Goal: Task Accomplishment & Management: Manage account settings

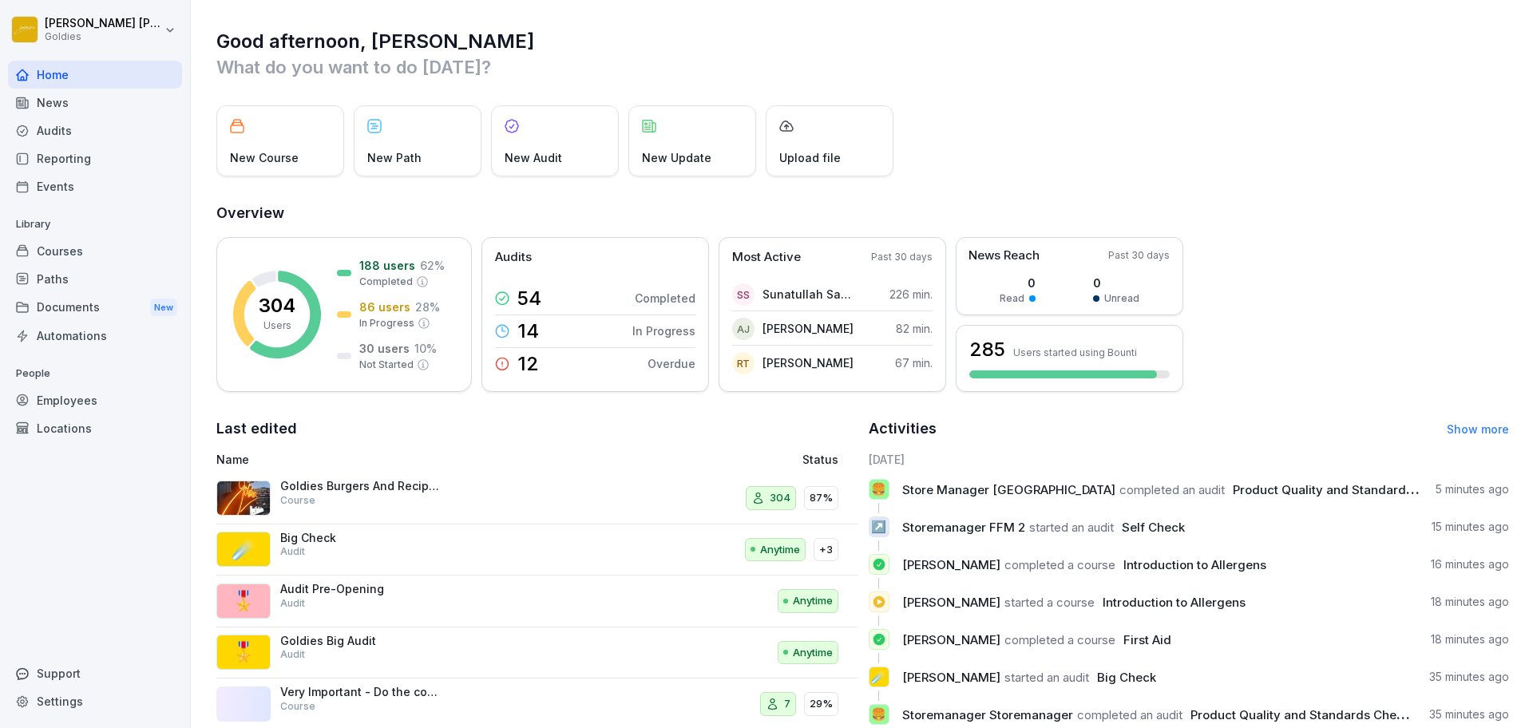
click at [60, 132] on div "Audits" at bounding box center [95, 131] width 174 height 28
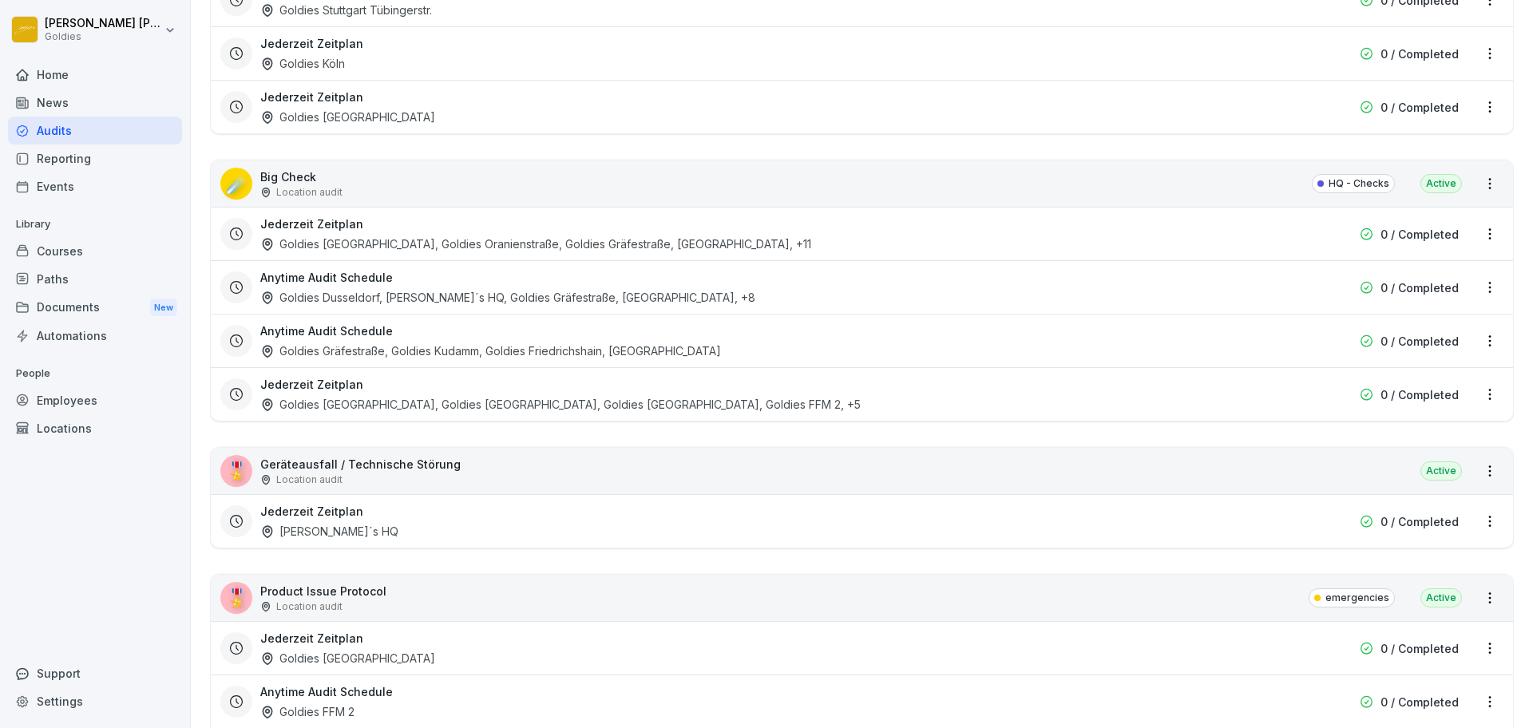
scroll to position [2128, 0]
click at [498, 184] on div "☄️ Big Check Location audit HQ - Checks Active" at bounding box center [862, 183] width 1303 height 46
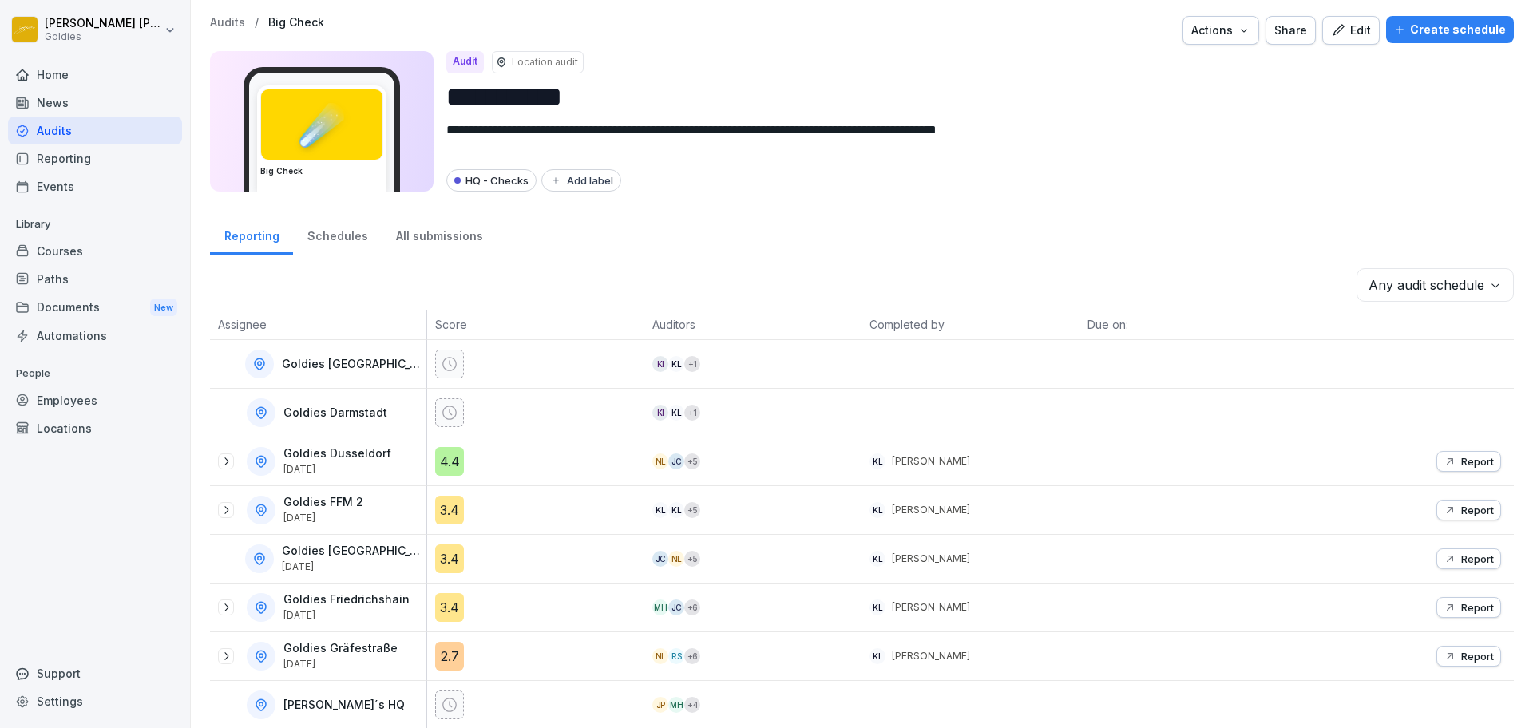
click at [1476, 42] on button "Create schedule" at bounding box center [1450, 29] width 128 height 27
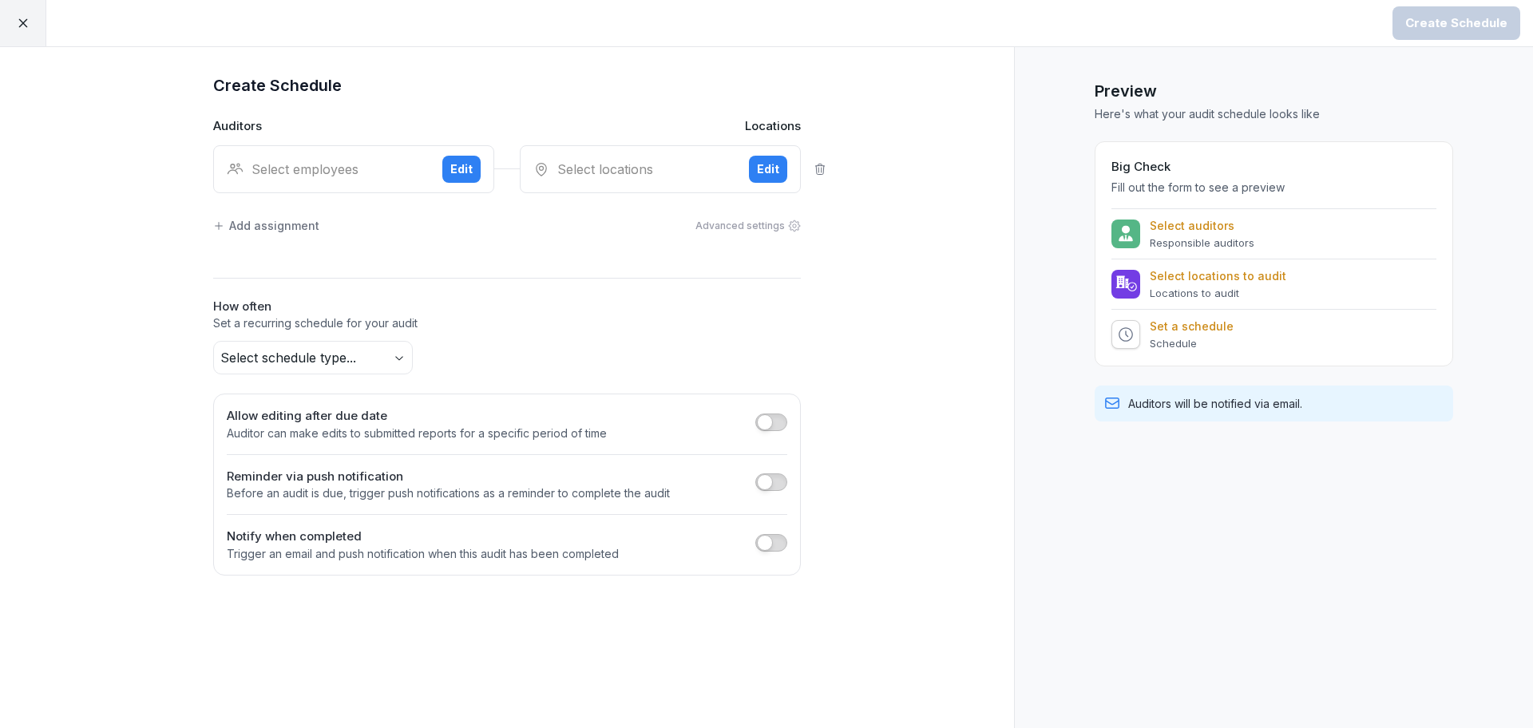
click at [766, 177] on div "Edit" at bounding box center [768, 170] width 22 height 18
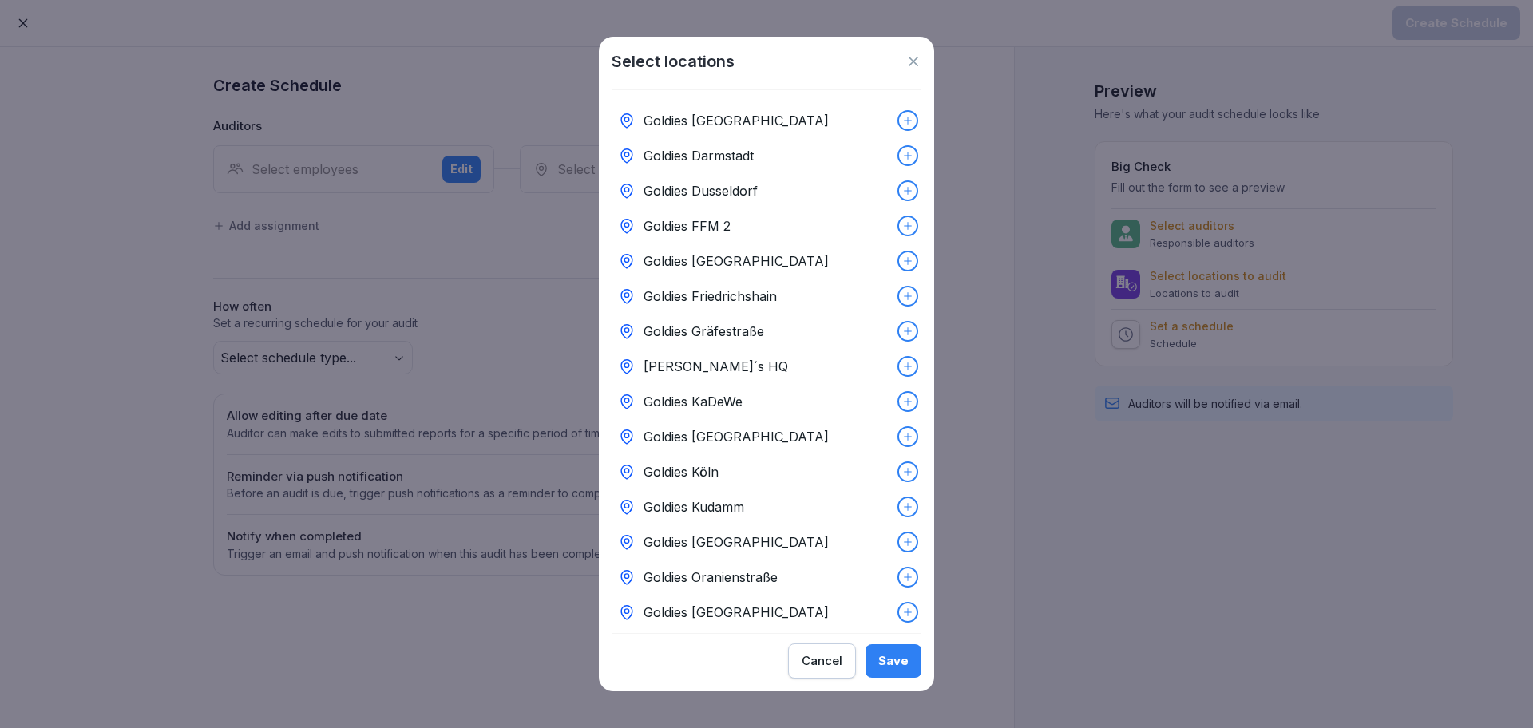
scroll to position [97, 0]
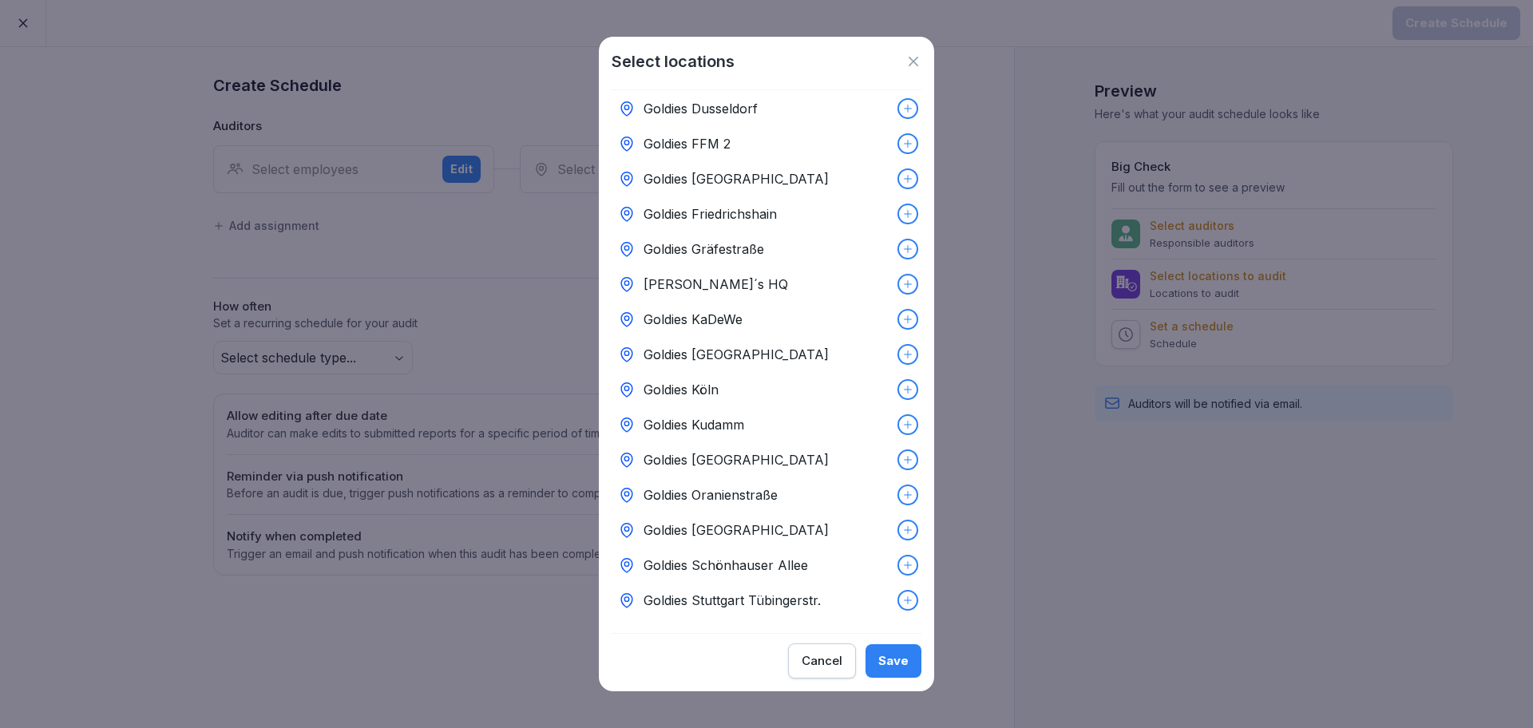
click at [726, 556] on p "Goldies Schönhauser Allee" at bounding box center [726, 565] width 165 height 19
click at [916, 668] on button "Save" at bounding box center [894, 662] width 56 height 34
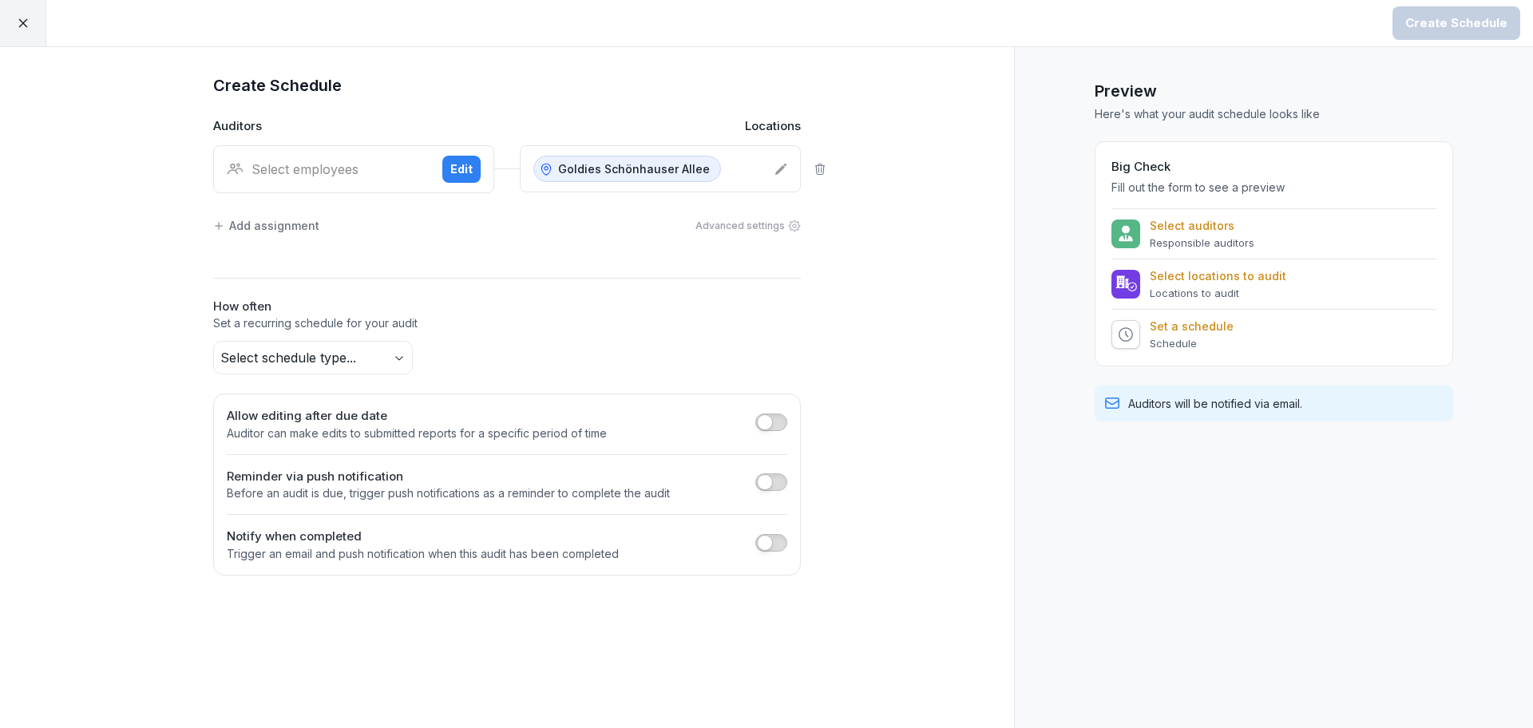
click at [335, 151] on div "Select employees Edit" at bounding box center [353, 169] width 281 height 48
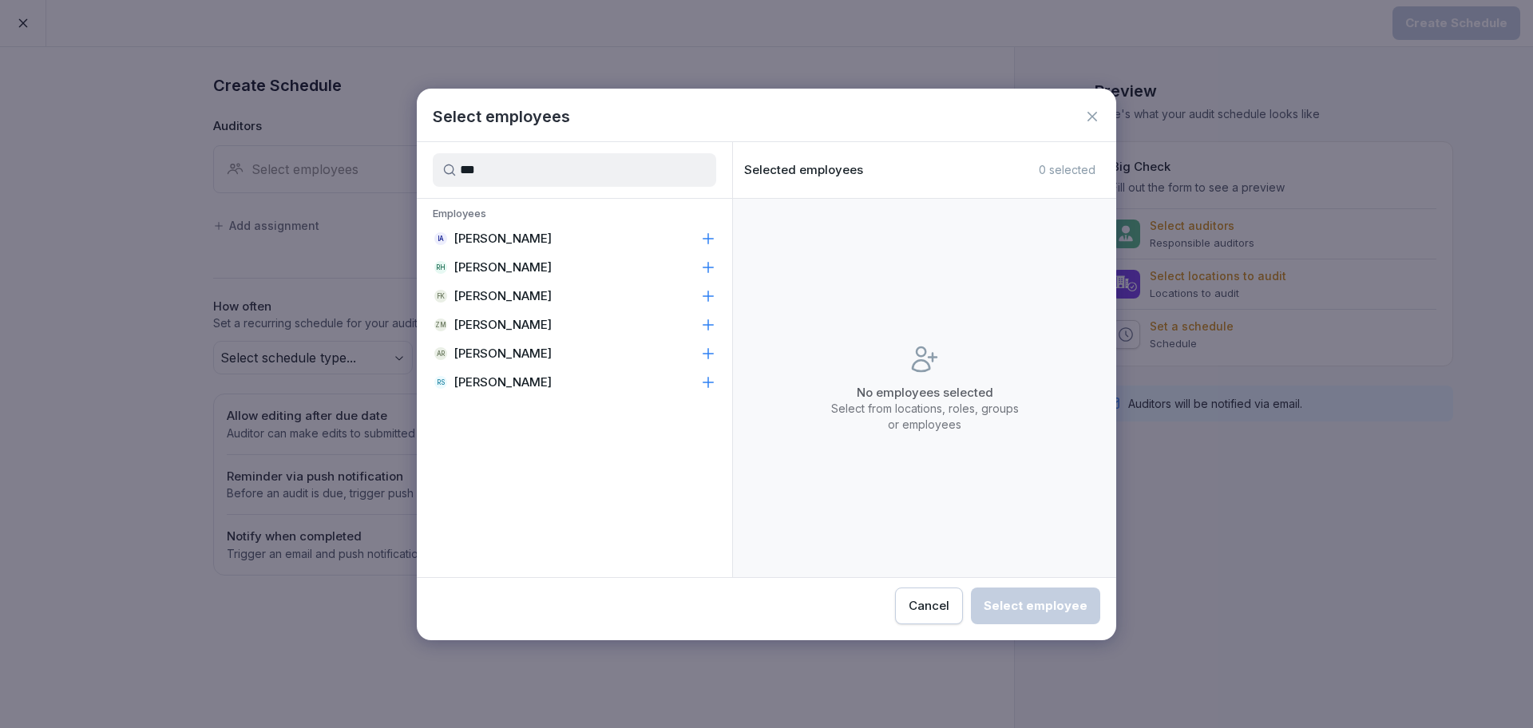
type input "***"
click at [482, 390] on div "RS [PERSON_NAME]" at bounding box center [574, 382] width 315 height 29
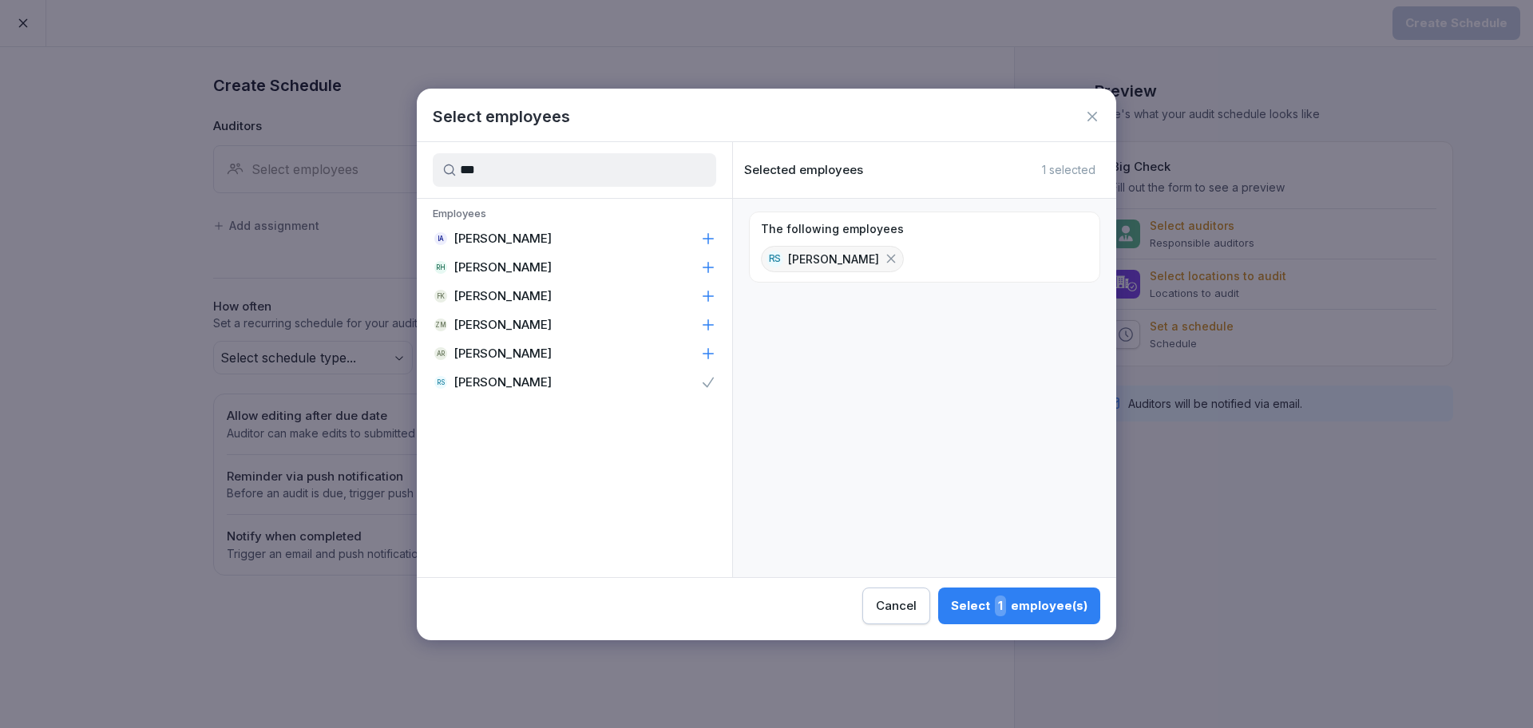
click at [1006, 599] on span "1" at bounding box center [1000, 606] width 11 height 21
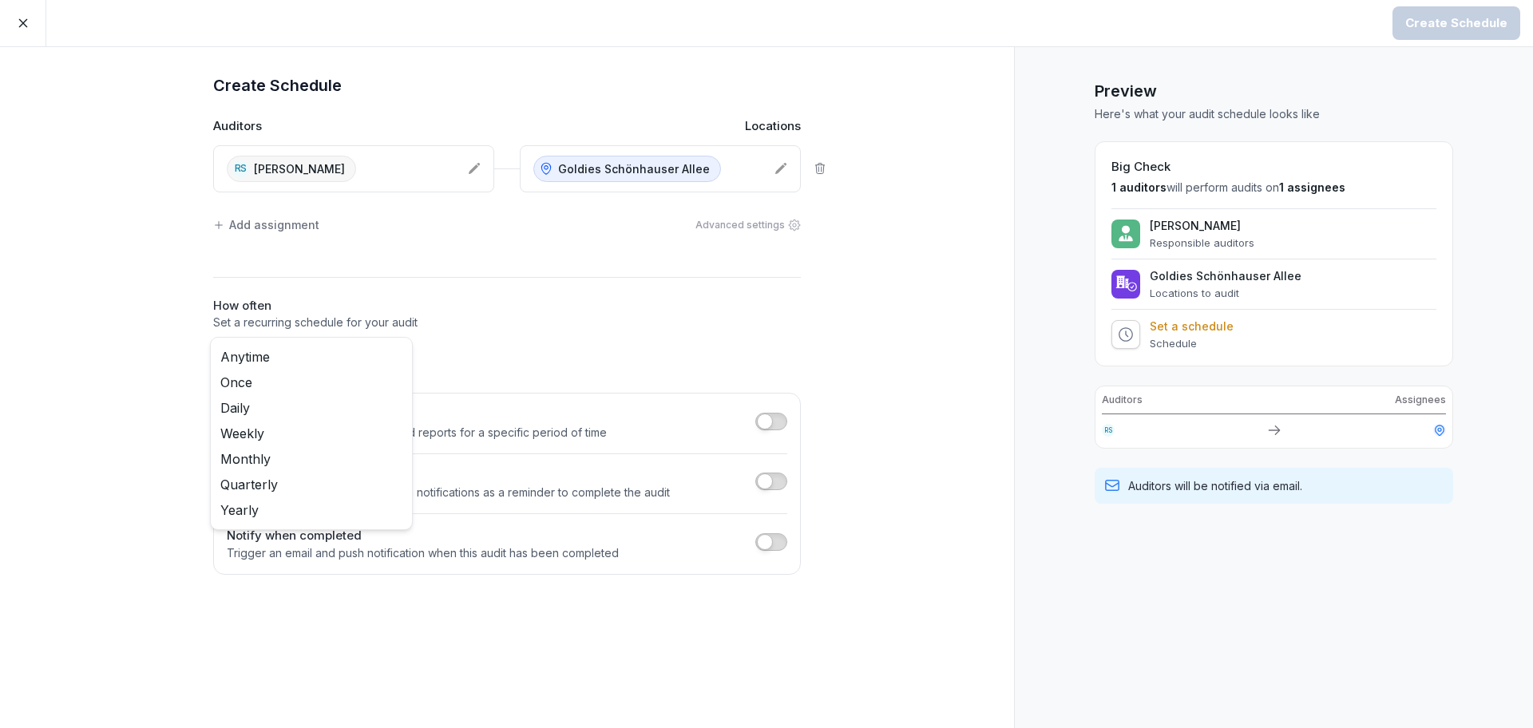
click at [373, 351] on body "Create Schedule Create Schedule Auditors Locations RS [PERSON_NAME] Goldies Sch…" at bounding box center [766, 364] width 1533 height 728
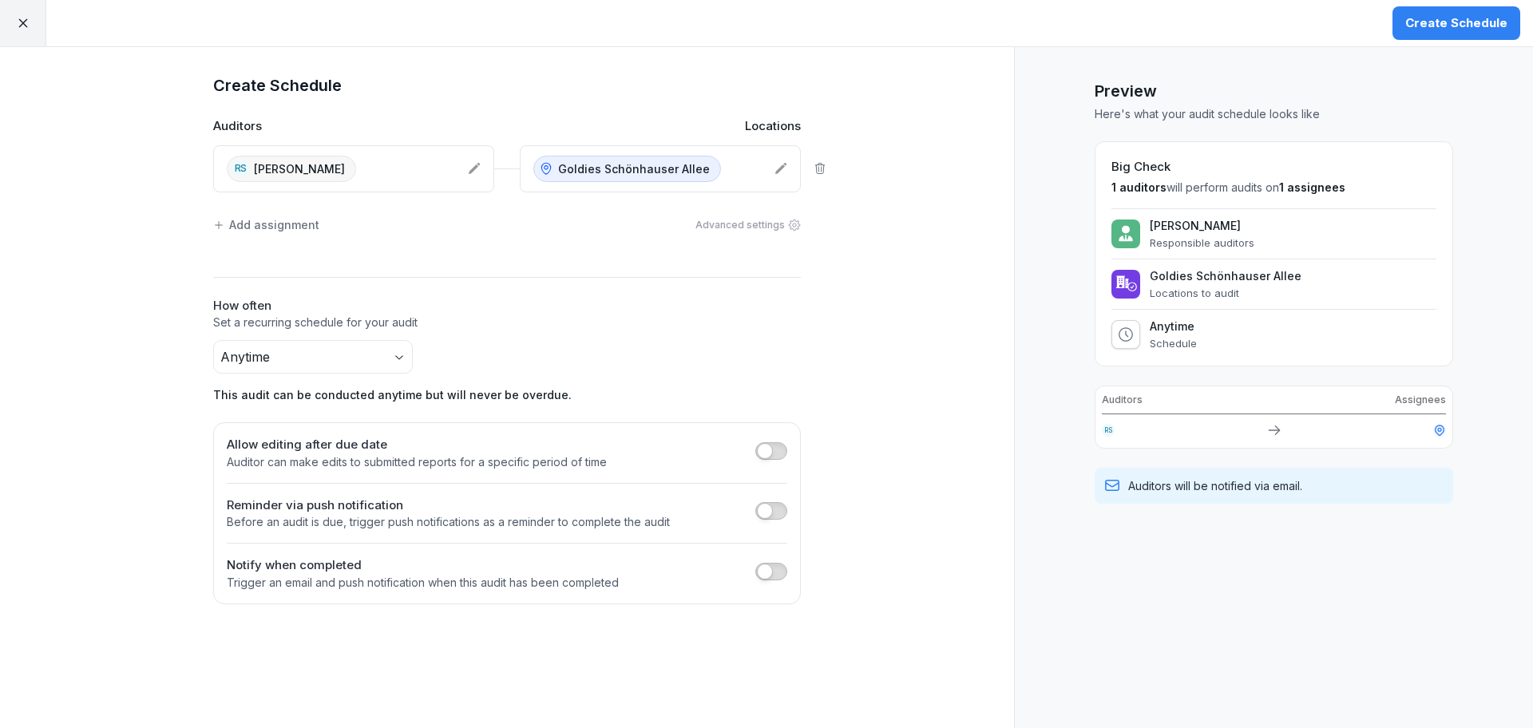
click at [782, 449] on button "button" at bounding box center [772, 451] width 32 height 18
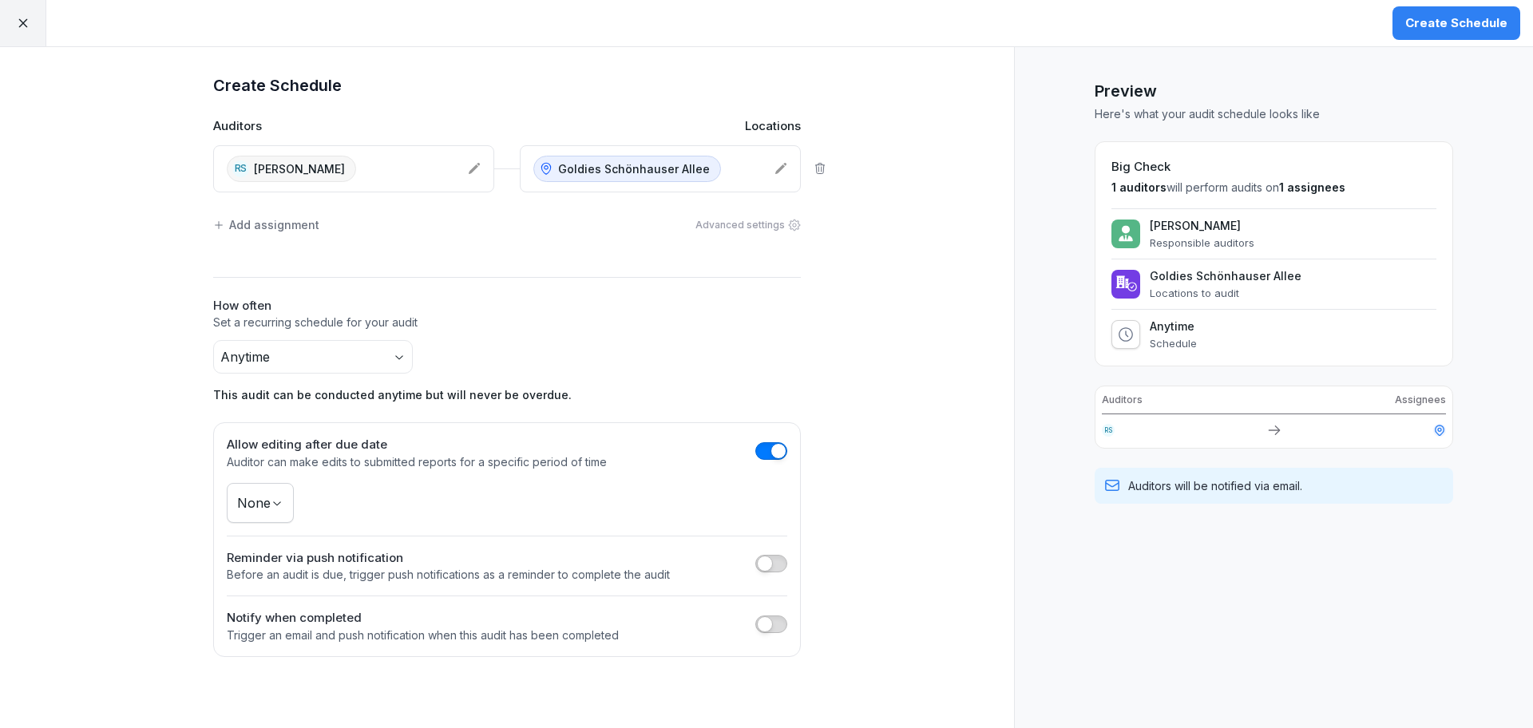
click at [266, 491] on body "Create Schedule Create Schedule Auditors Locations RS [PERSON_NAME] Goldies Sch…" at bounding box center [766, 364] width 1533 height 728
click at [1430, 34] on button "Create Schedule" at bounding box center [1457, 23] width 128 height 34
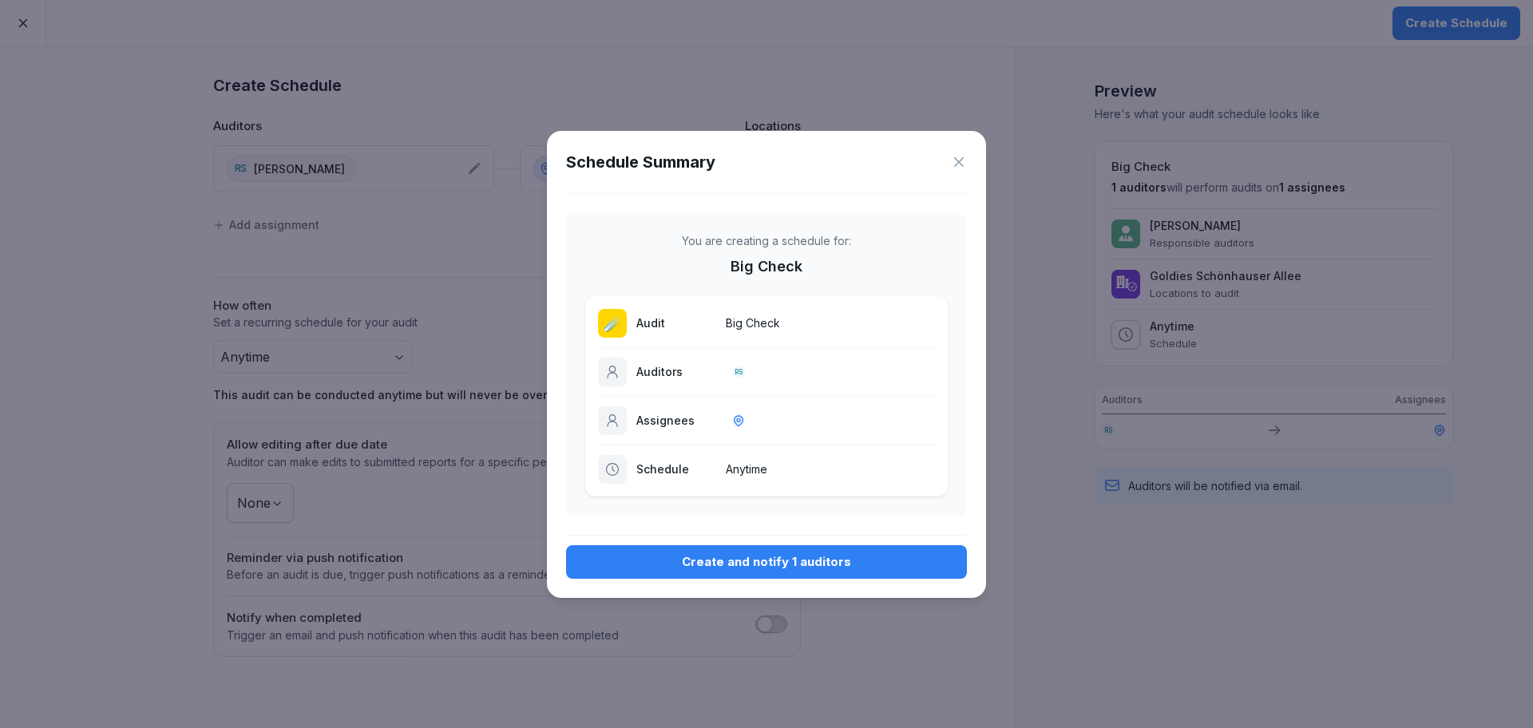
click at [839, 565] on div "Create and notify 1 auditors" at bounding box center [766, 562] width 375 height 18
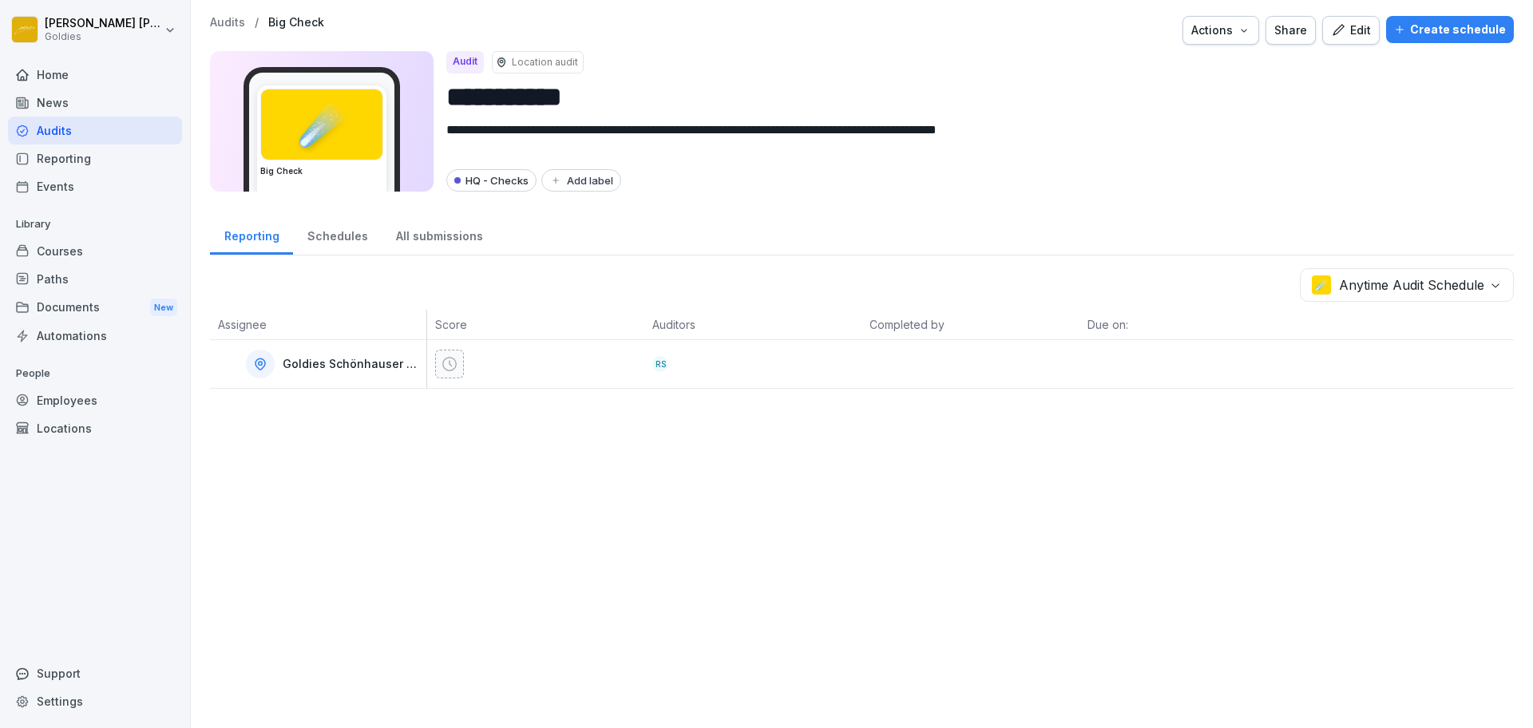
click at [61, 399] on div "Employees" at bounding box center [95, 401] width 174 height 28
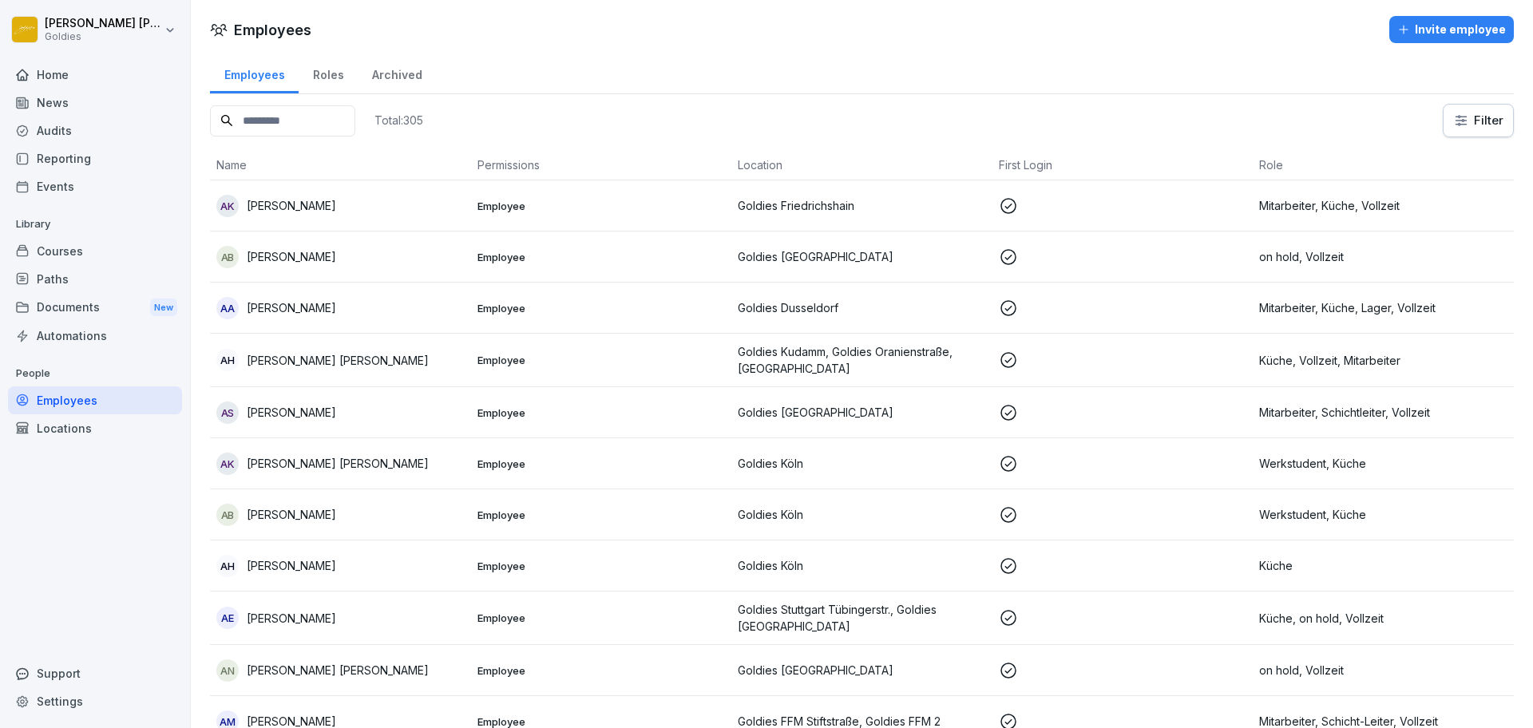
click at [267, 115] on input at bounding box center [282, 120] width 145 height 31
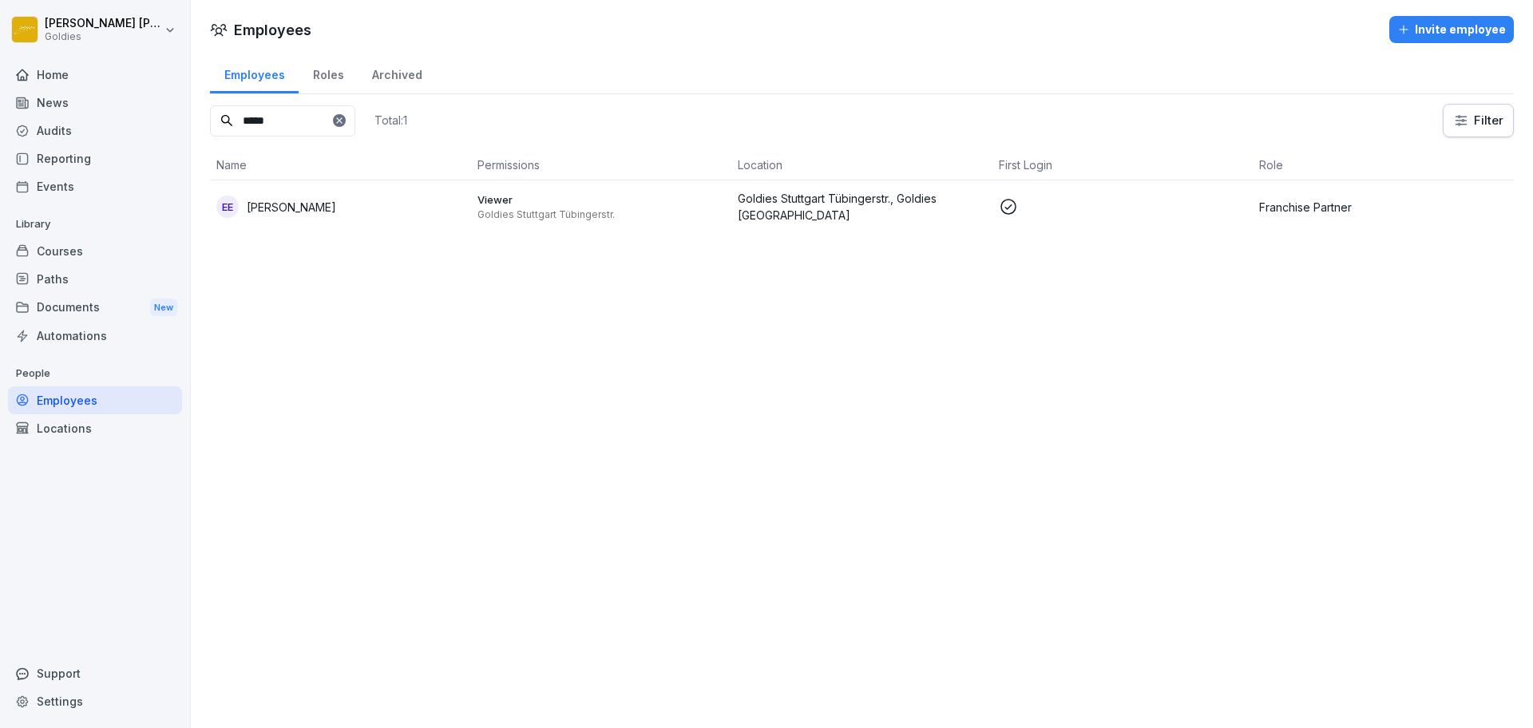
type input "*****"
click at [379, 210] on div "EE [PERSON_NAME]" at bounding box center [340, 207] width 248 height 22
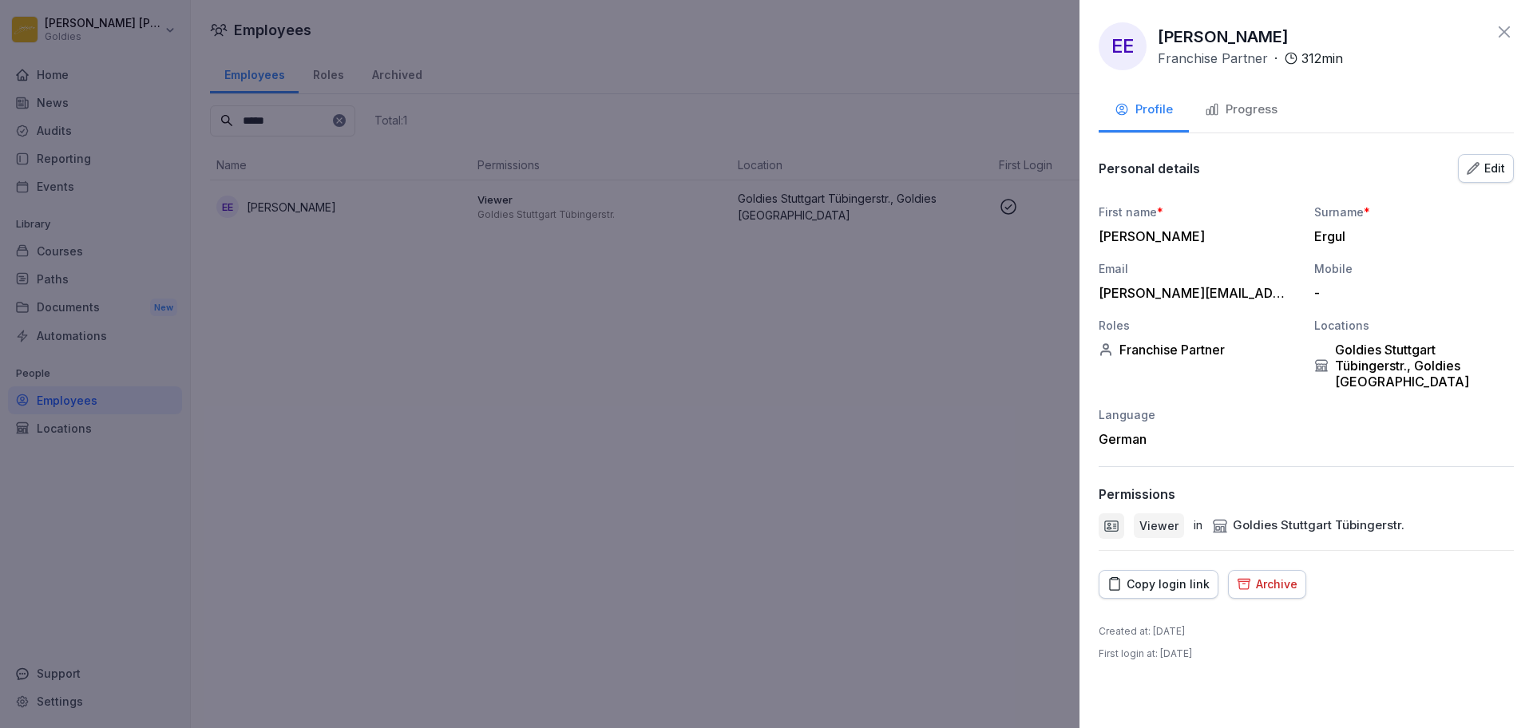
click at [1478, 157] on button "Edit" at bounding box center [1486, 168] width 56 height 29
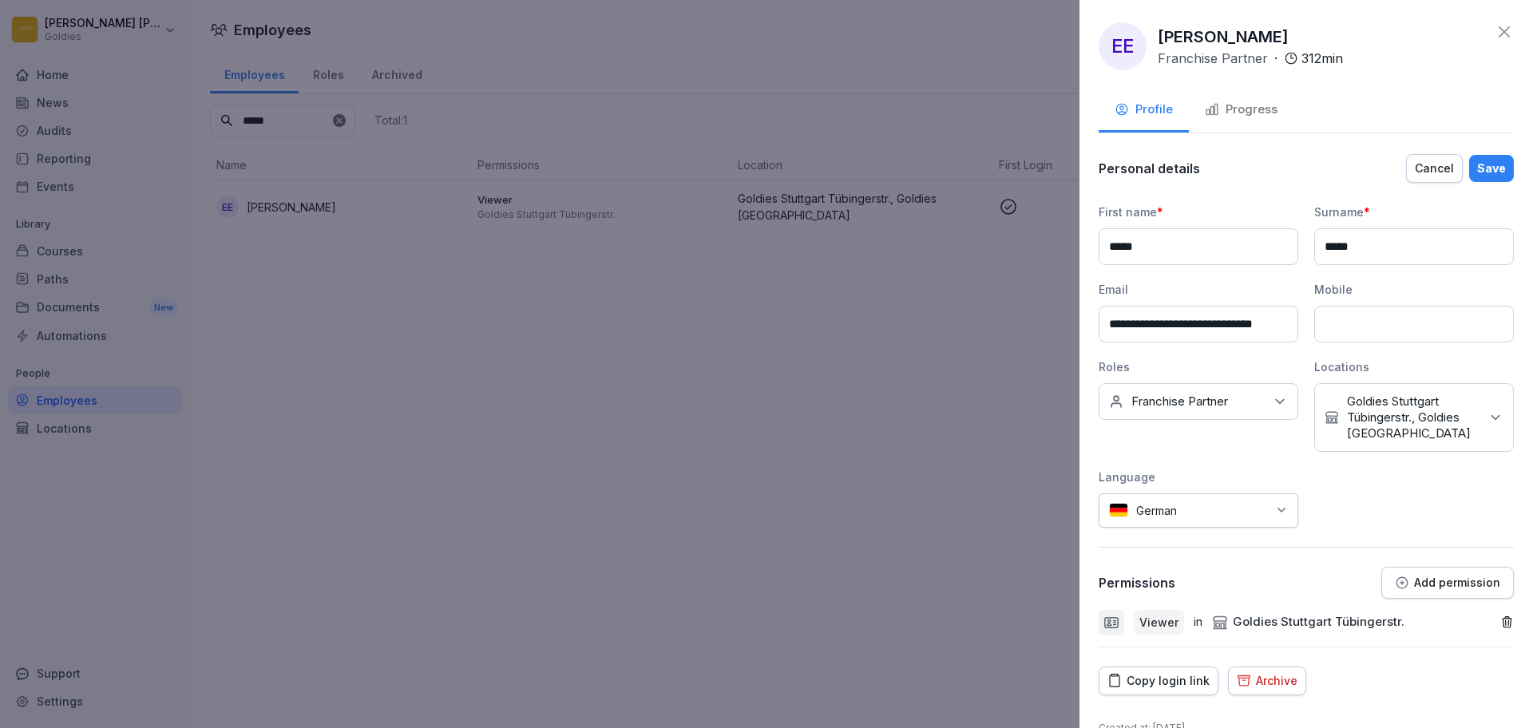
click at [1406, 589] on div "Add permission" at bounding box center [1447, 583] width 105 height 14
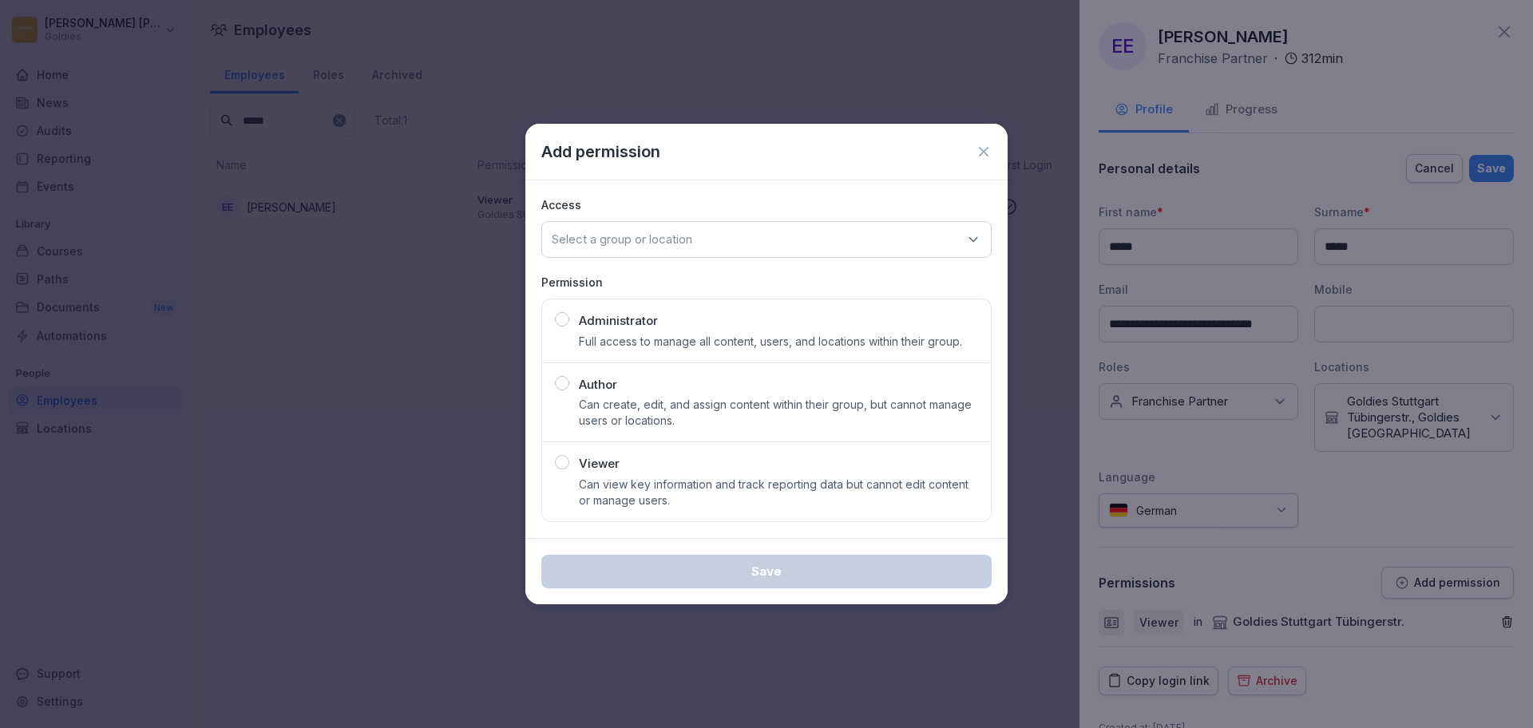
click at [696, 457] on div "Viewer Can view key information and track reporting data but cannot edit conten…" at bounding box center [778, 482] width 399 height 54
click at [763, 240] on div "Select a group or location" at bounding box center [766, 239] width 450 height 37
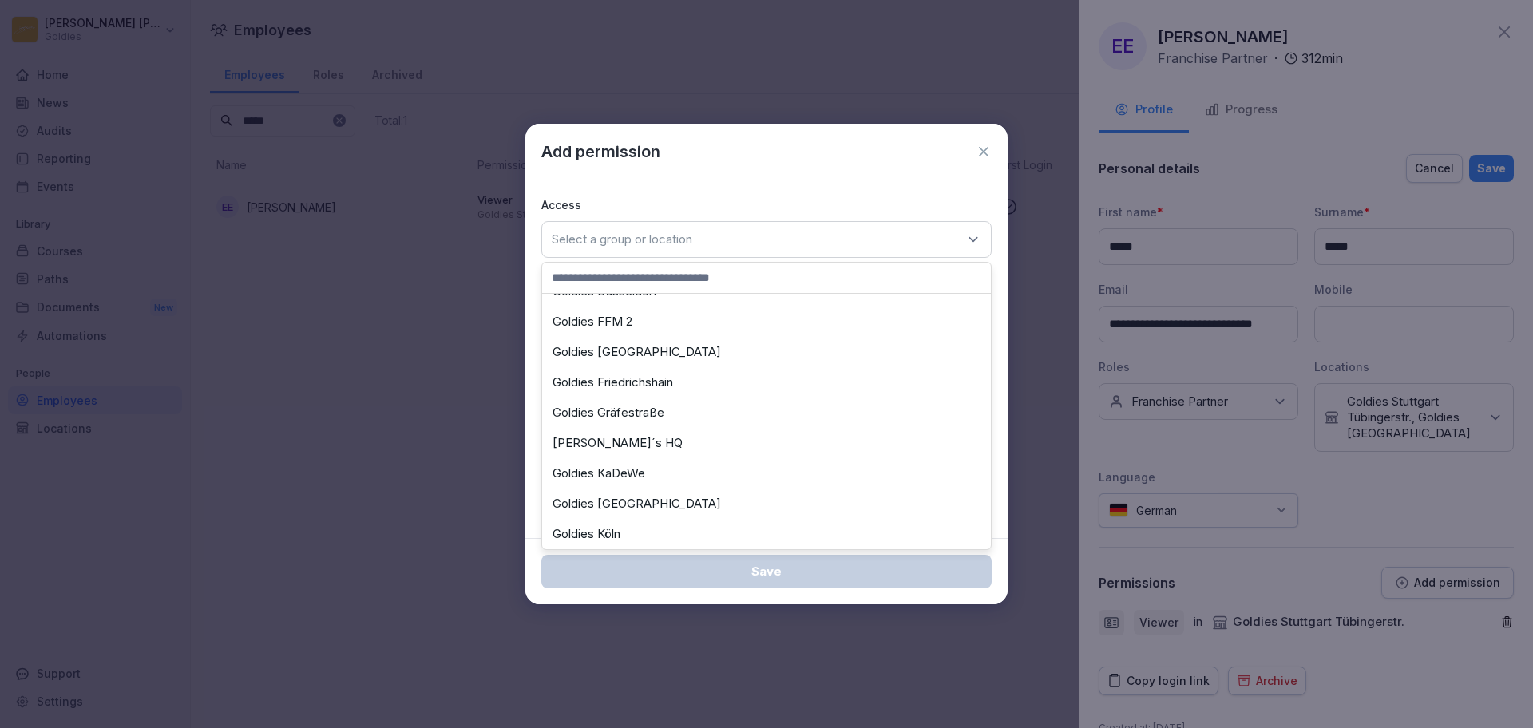
scroll to position [200, 0]
click at [647, 475] on div "Goldies [GEOGRAPHIC_DATA]" at bounding box center [766, 473] width 441 height 30
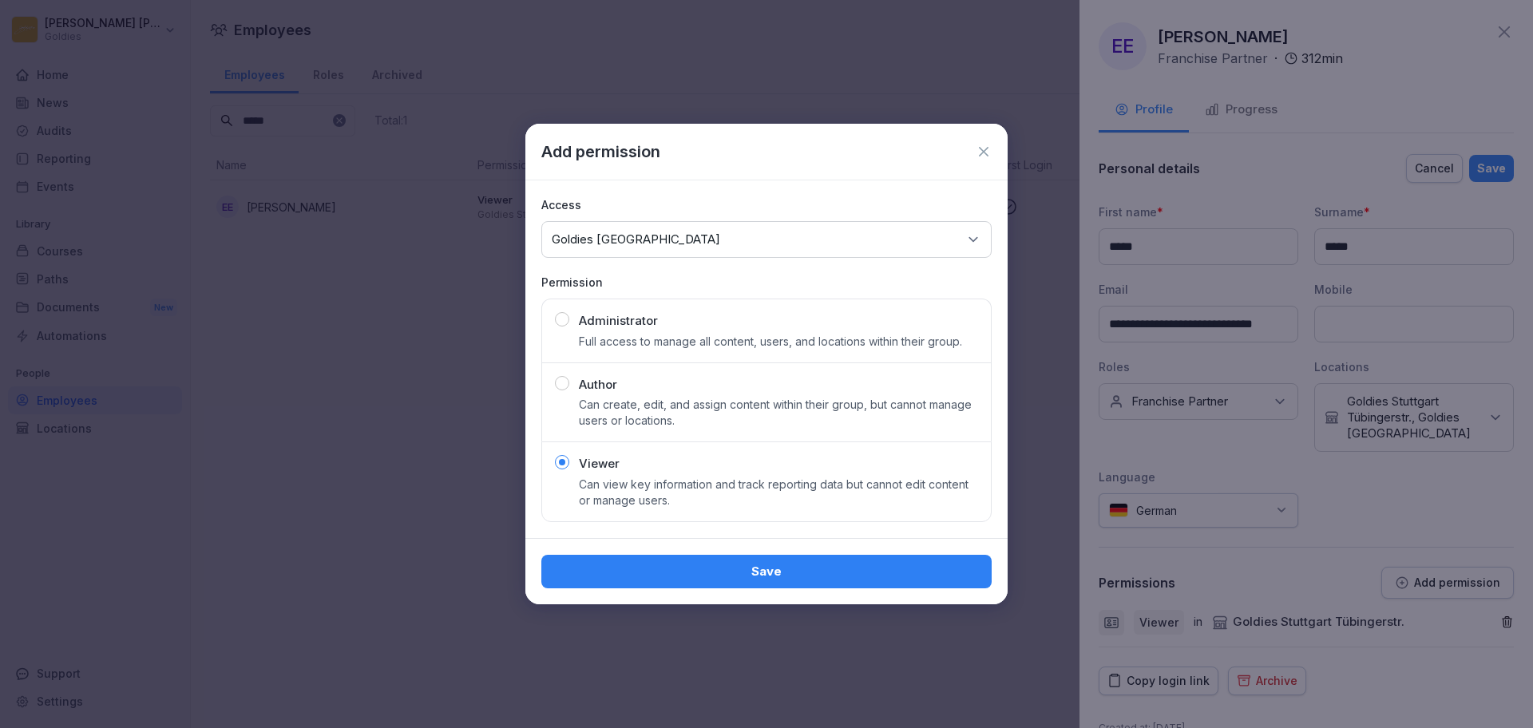
click at [729, 583] on button "Save" at bounding box center [766, 572] width 450 height 34
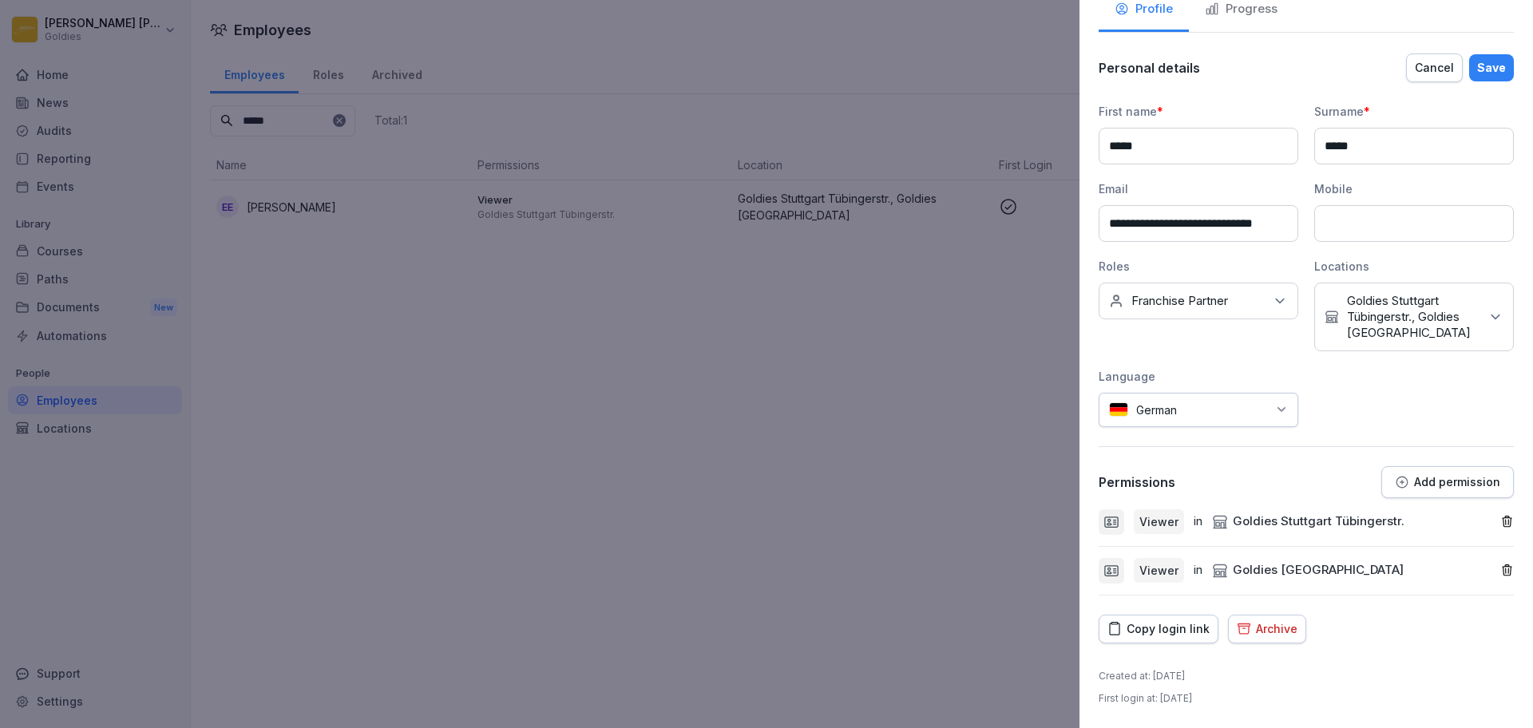
scroll to position [0, 0]
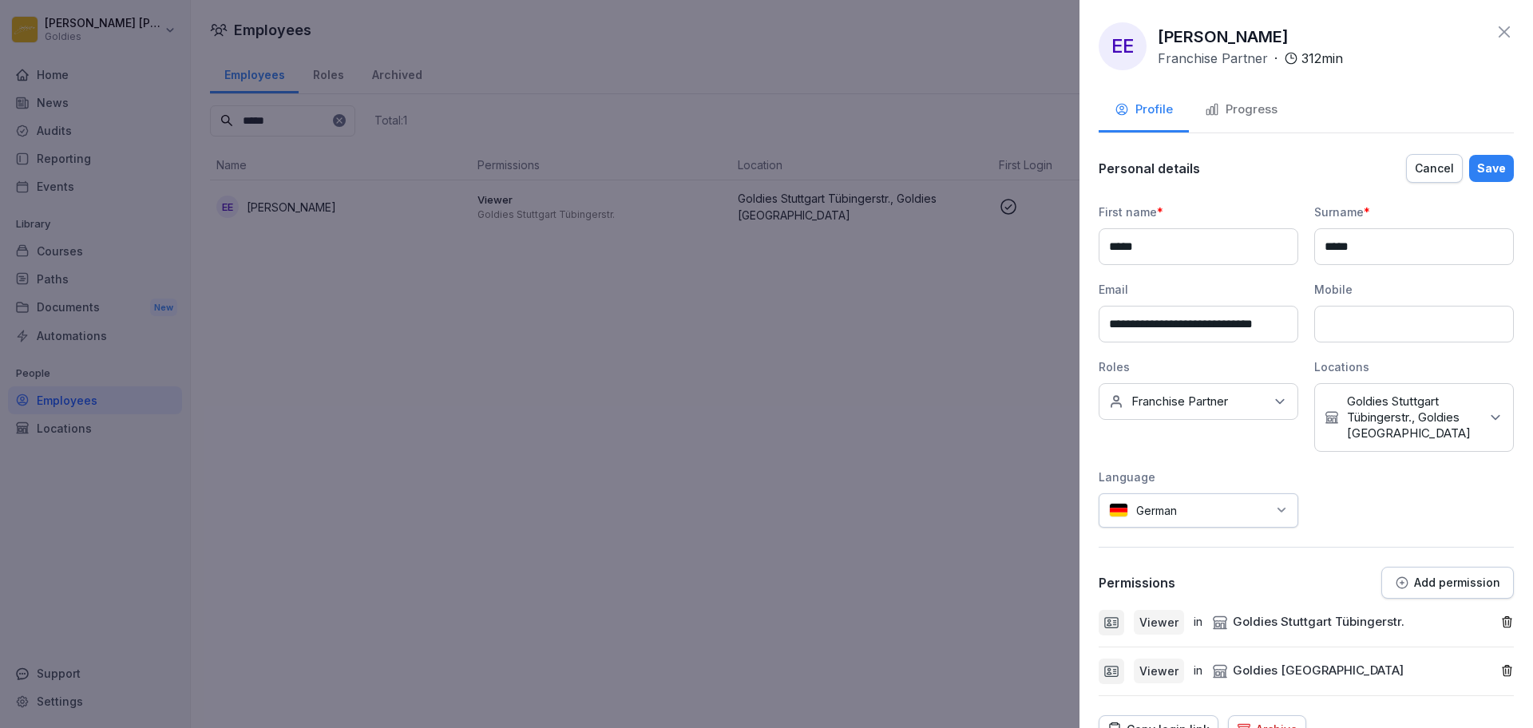
click at [1478, 175] on div "Save" at bounding box center [1492, 169] width 29 height 18
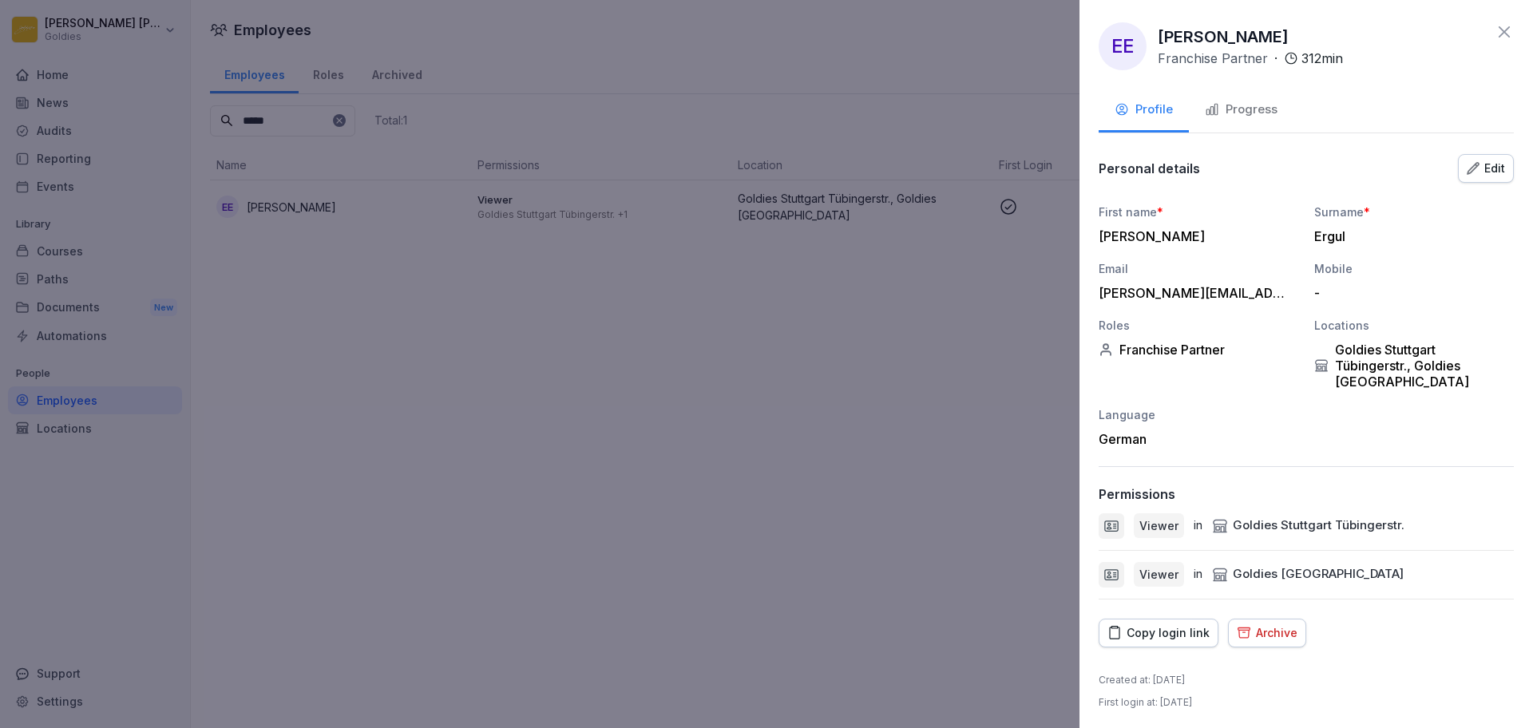
click at [1133, 644] on button "Copy login link" at bounding box center [1159, 633] width 120 height 29
click at [1210, 396] on div "First name * [PERSON_NAME] Surname * [PERSON_NAME] Email [PERSON_NAME][EMAIL_AD…" at bounding box center [1306, 326] width 415 height 244
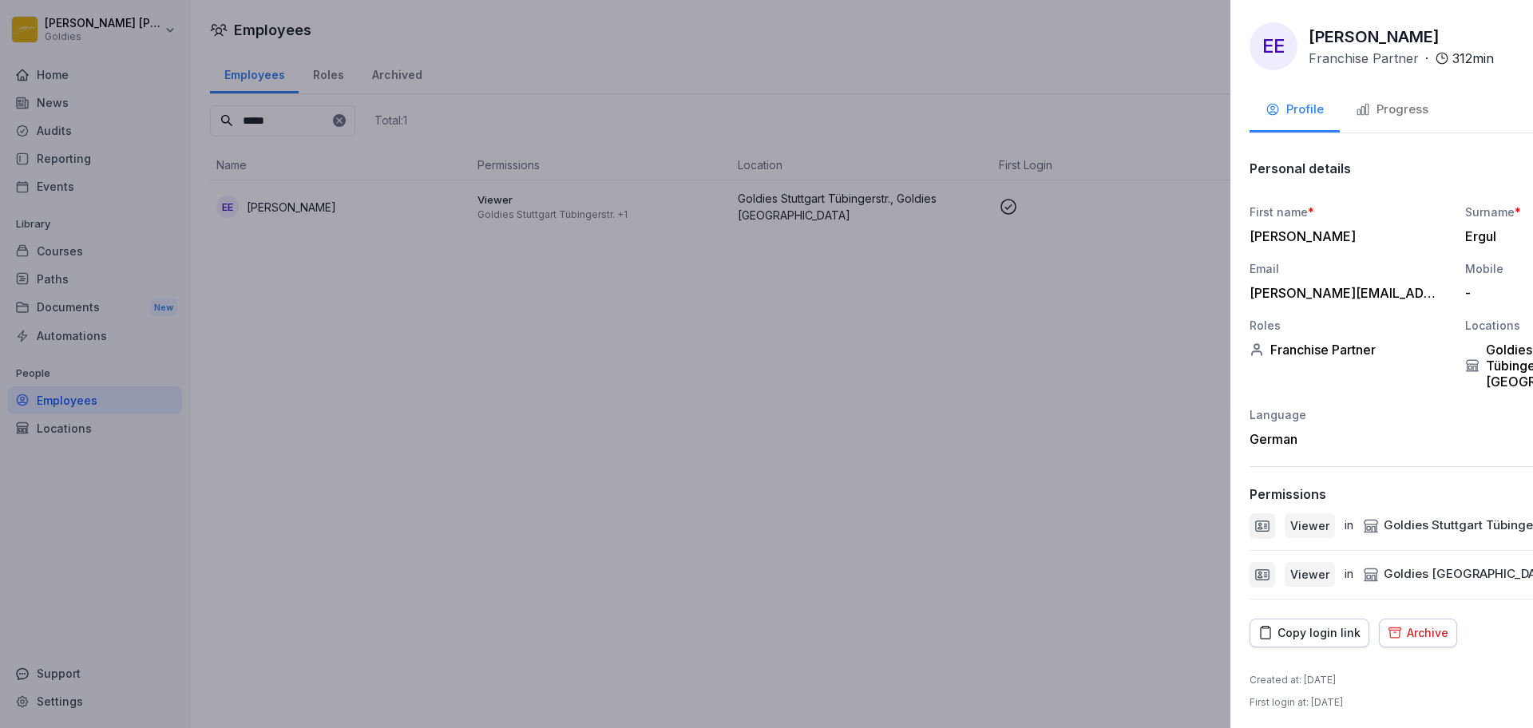
click at [936, 308] on div at bounding box center [766, 364] width 1533 height 728
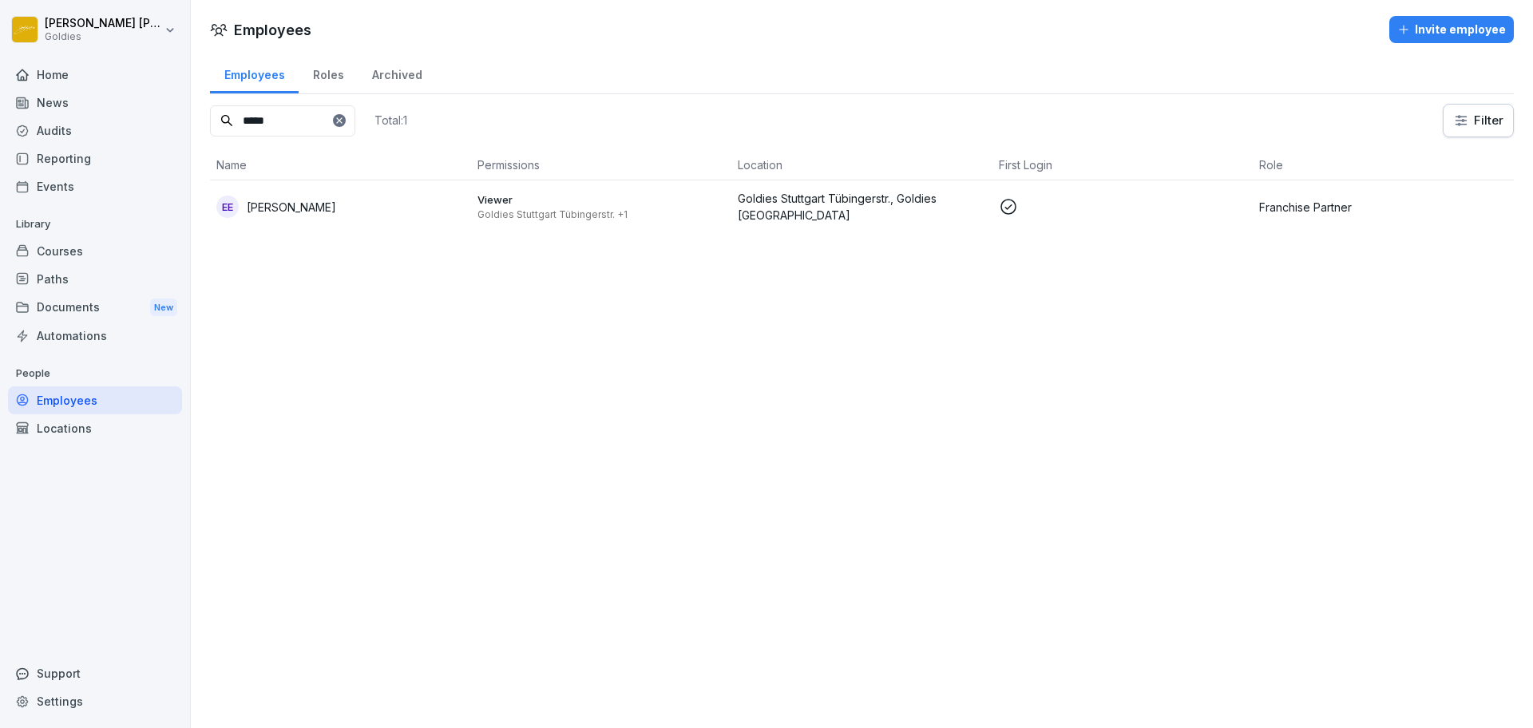
click at [109, 133] on div "Audits" at bounding box center [95, 131] width 174 height 28
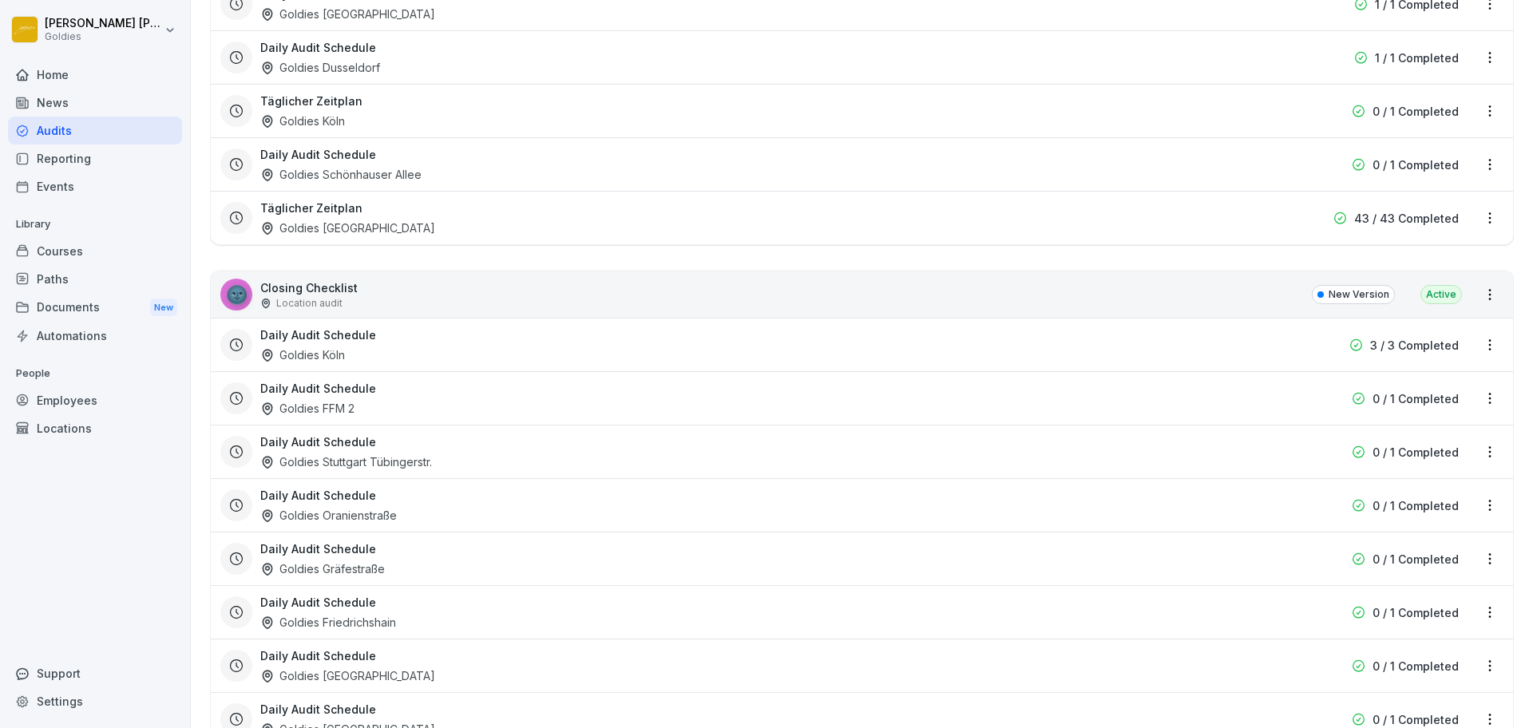
scroll to position [716, 0]
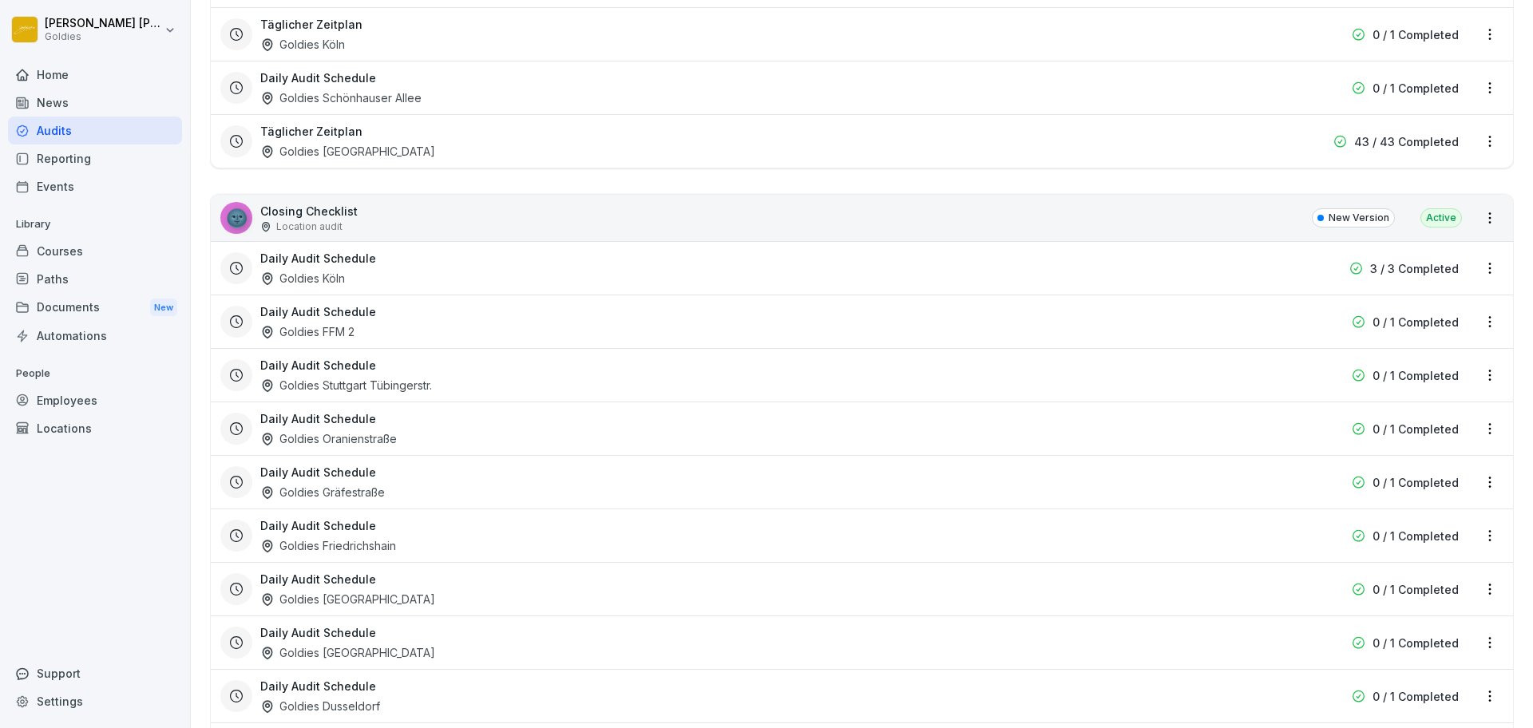
click at [1224, 224] on div "🌚 Closing Checklist Location audit New Version Active" at bounding box center [862, 218] width 1303 height 46
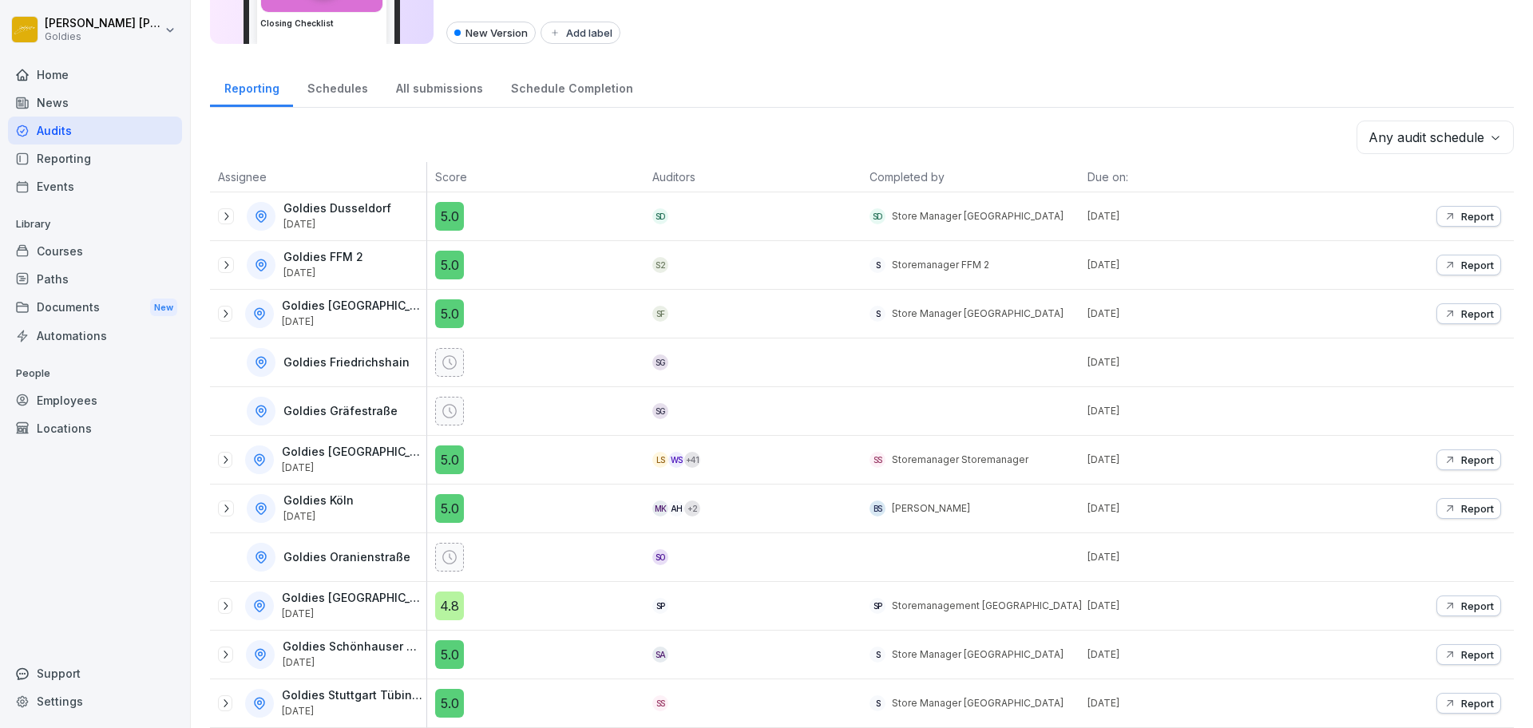
scroll to position [163, 0]
click at [228, 210] on icon at bounding box center [226, 216] width 13 height 13
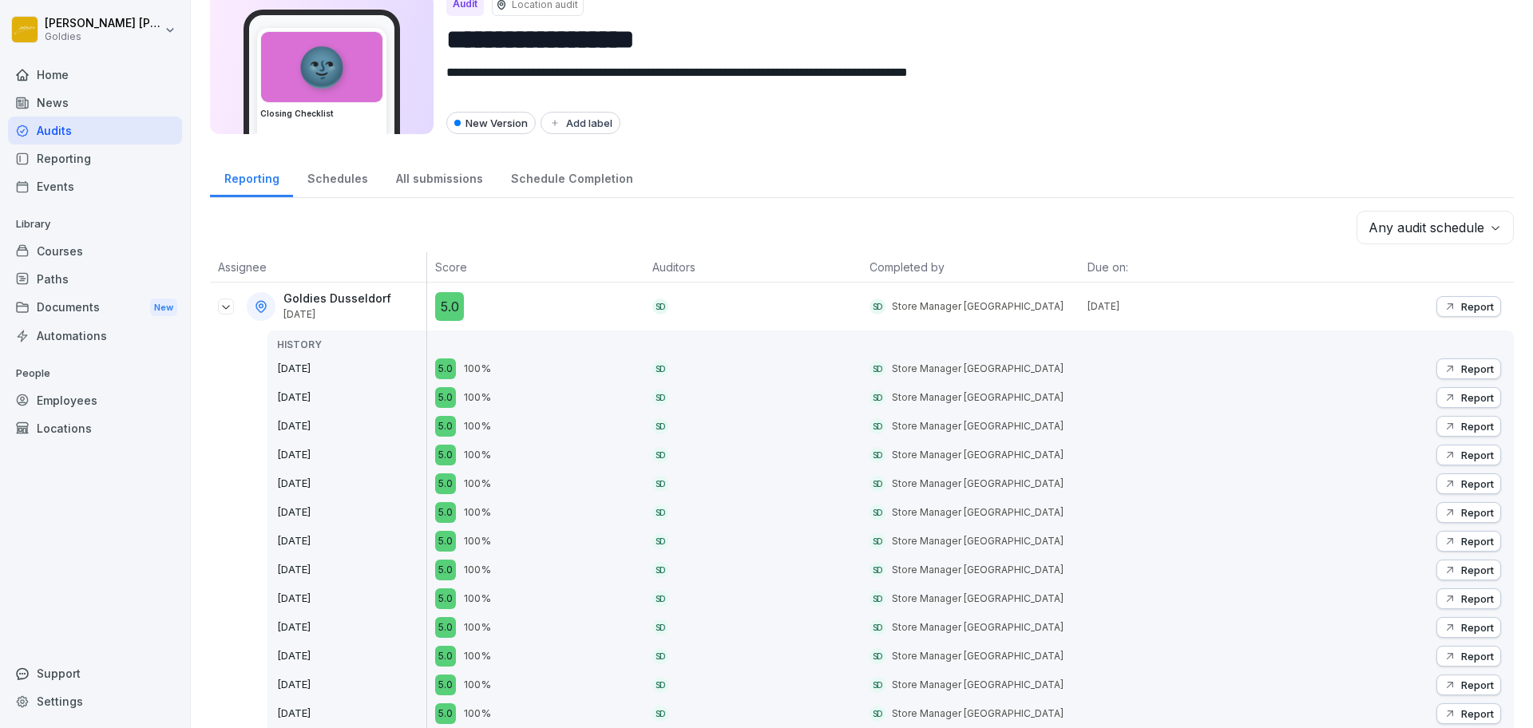
scroll to position [58, 0]
click at [228, 301] on icon at bounding box center [226, 306] width 13 height 13
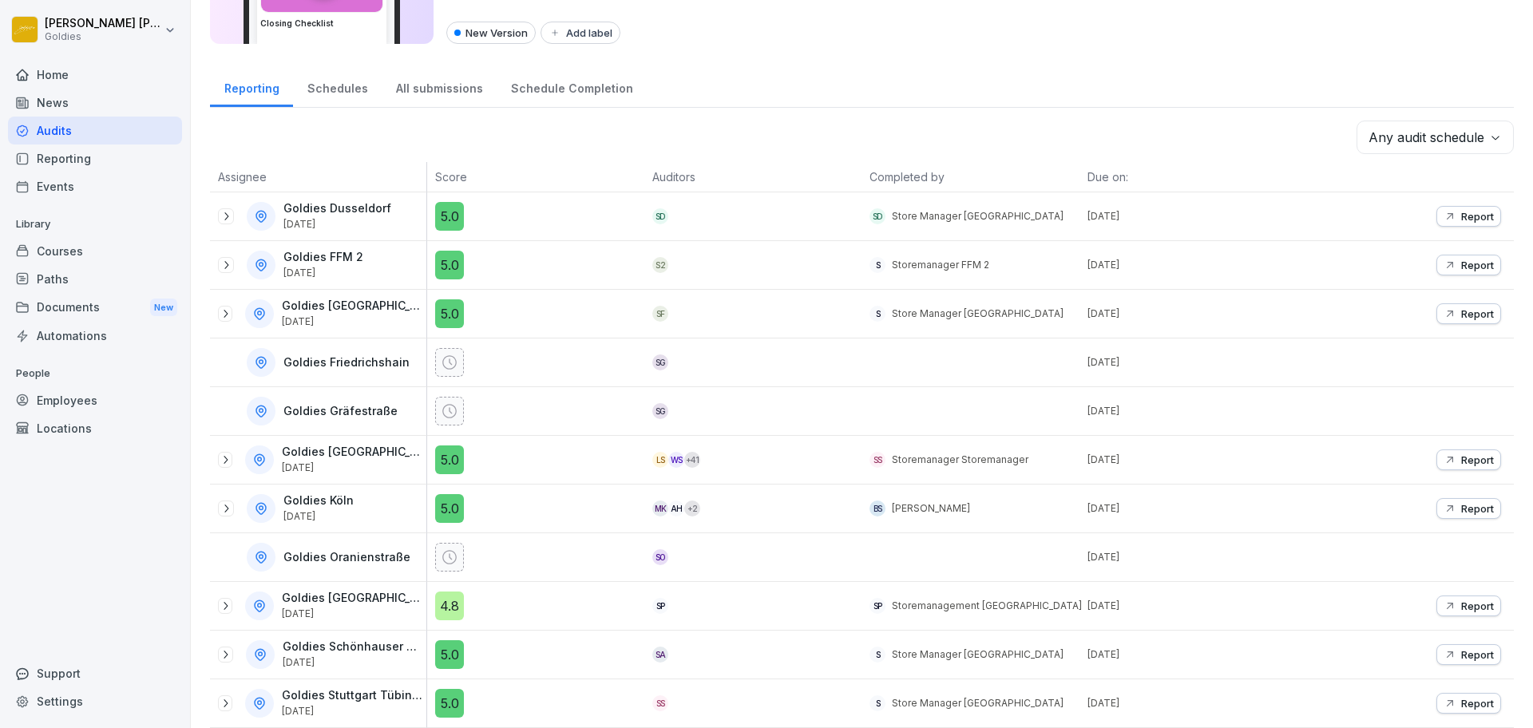
scroll to position [0, 0]
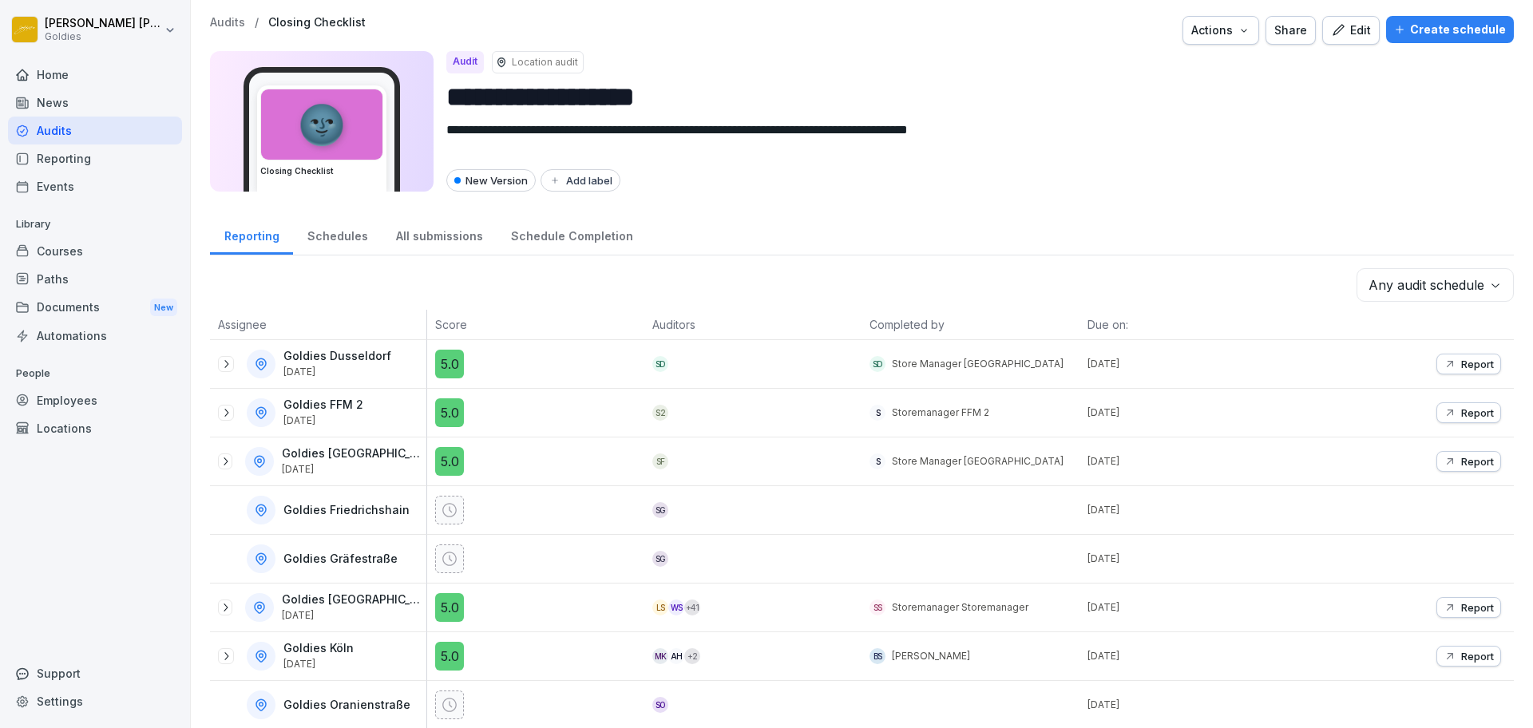
click at [430, 247] on div "All submissions" at bounding box center [439, 234] width 115 height 41
